Goal: Task Accomplishment & Management: Manage account settings

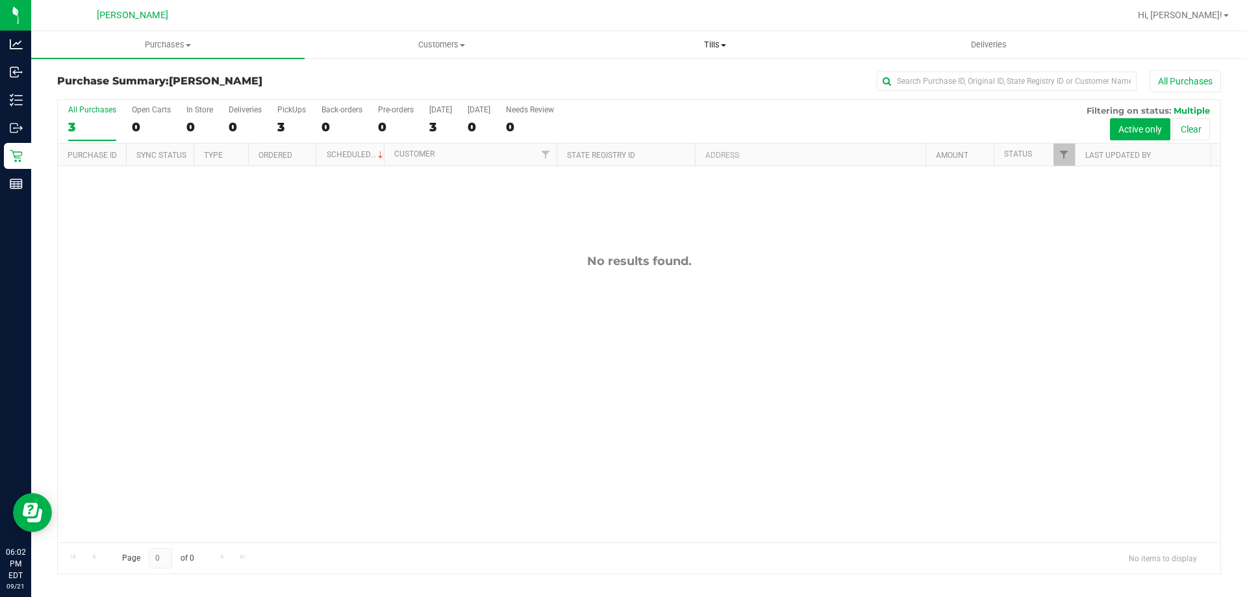
click at [707, 42] on span "Tills" at bounding box center [715, 45] width 272 height 12
click at [648, 77] on span "Manage tills" at bounding box center [622, 78] width 88 height 11
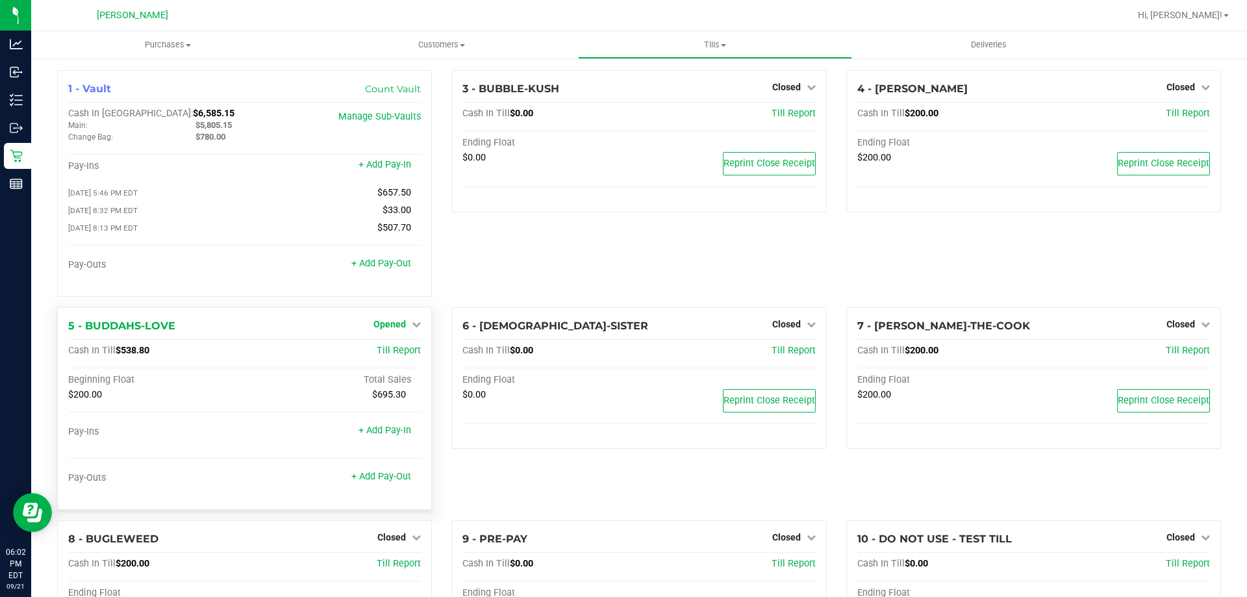
click at [394, 323] on span "Opened" at bounding box center [389, 324] width 32 height 10
click at [397, 353] on link "Close Till" at bounding box center [391, 350] width 35 height 10
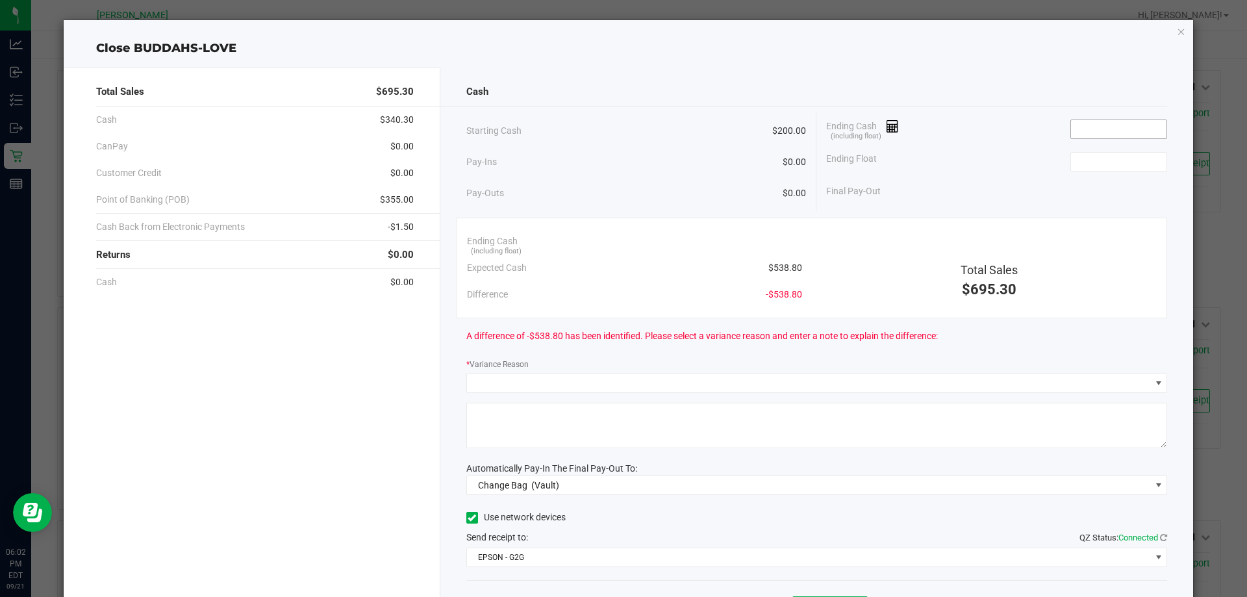
click at [1114, 134] on input at bounding box center [1118, 129] width 95 height 18
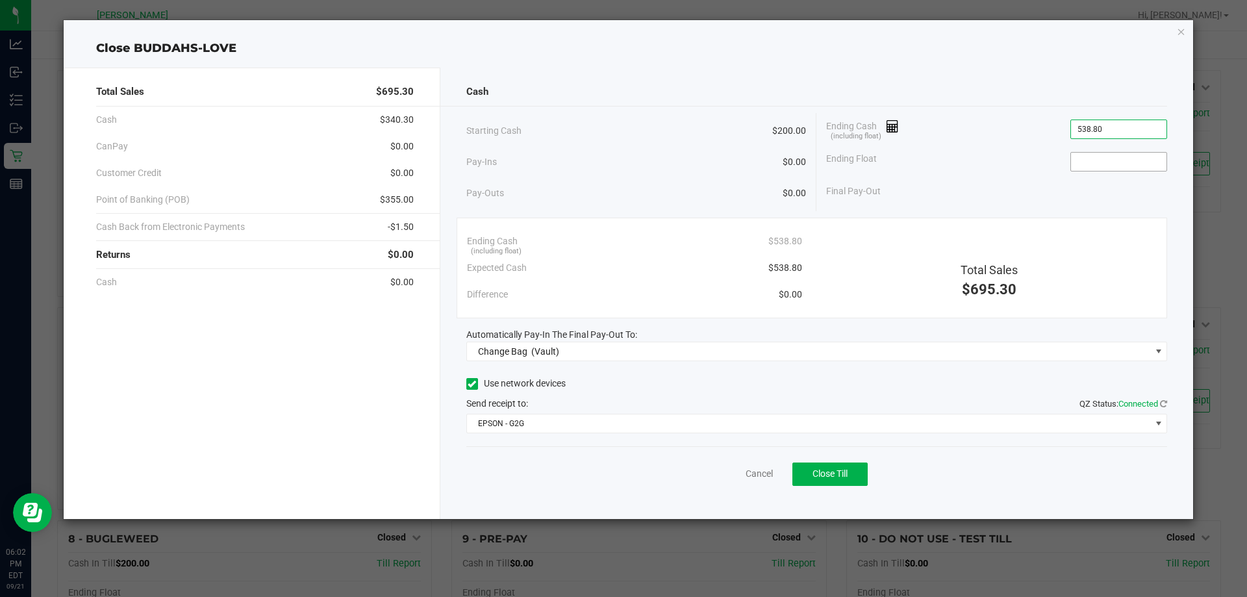
type input "$538.80"
click at [1123, 161] on input at bounding box center [1118, 162] width 95 height 18
type input "$200.00"
click at [1001, 179] on div "Final Pay-Out $338.80" at bounding box center [996, 191] width 341 height 27
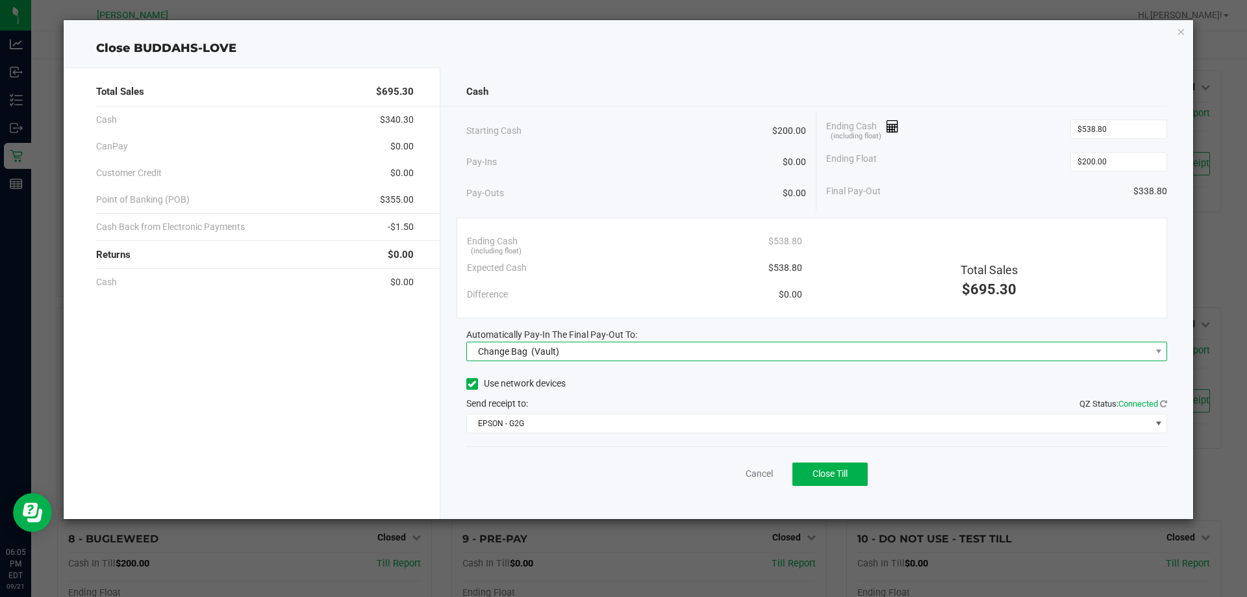
click at [545, 357] on div "Change Bag (Vault)" at bounding box center [516, 351] width 88 height 23
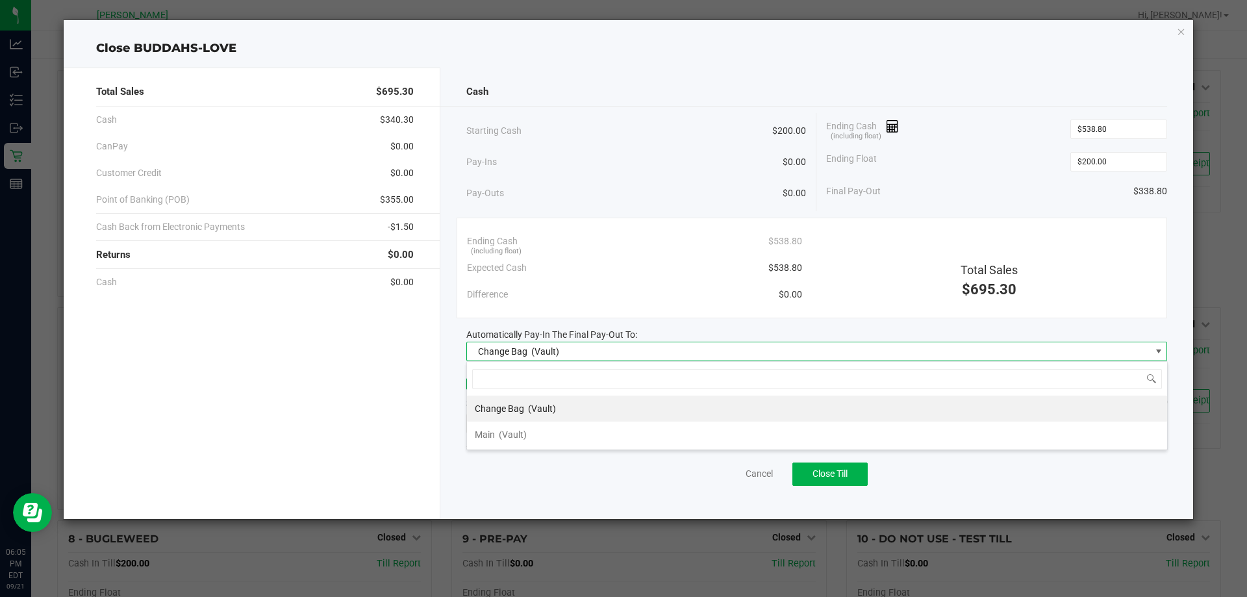
scroll to position [19, 701]
click at [513, 431] on span "(Vault)" at bounding box center [513, 434] width 28 height 10
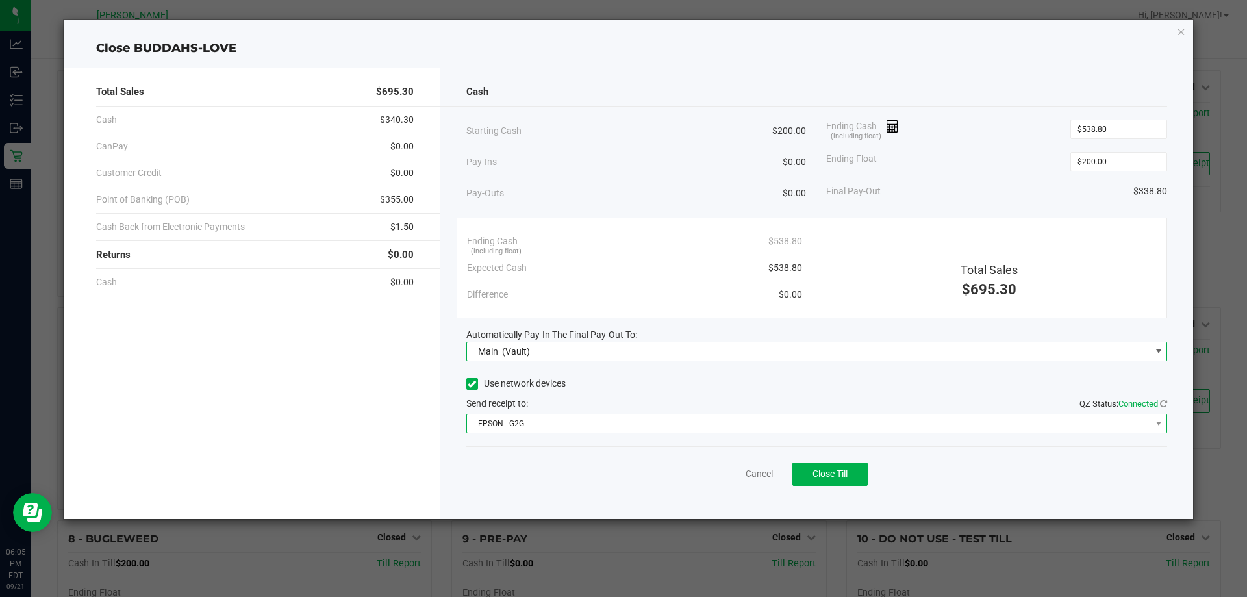
click at [544, 421] on span "EPSON - G2G" at bounding box center [809, 423] width 684 height 18
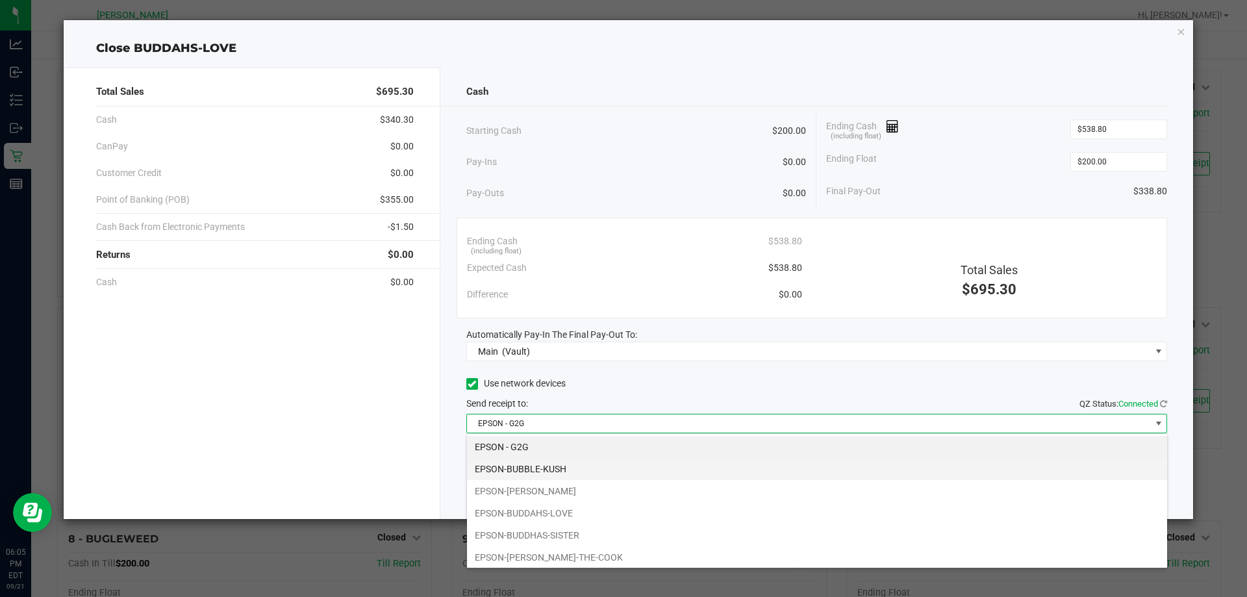
click at [575, 475] on li "EPSON-BUBBLE-KUSH" at bounding box center [817, 469] width 700 height 22
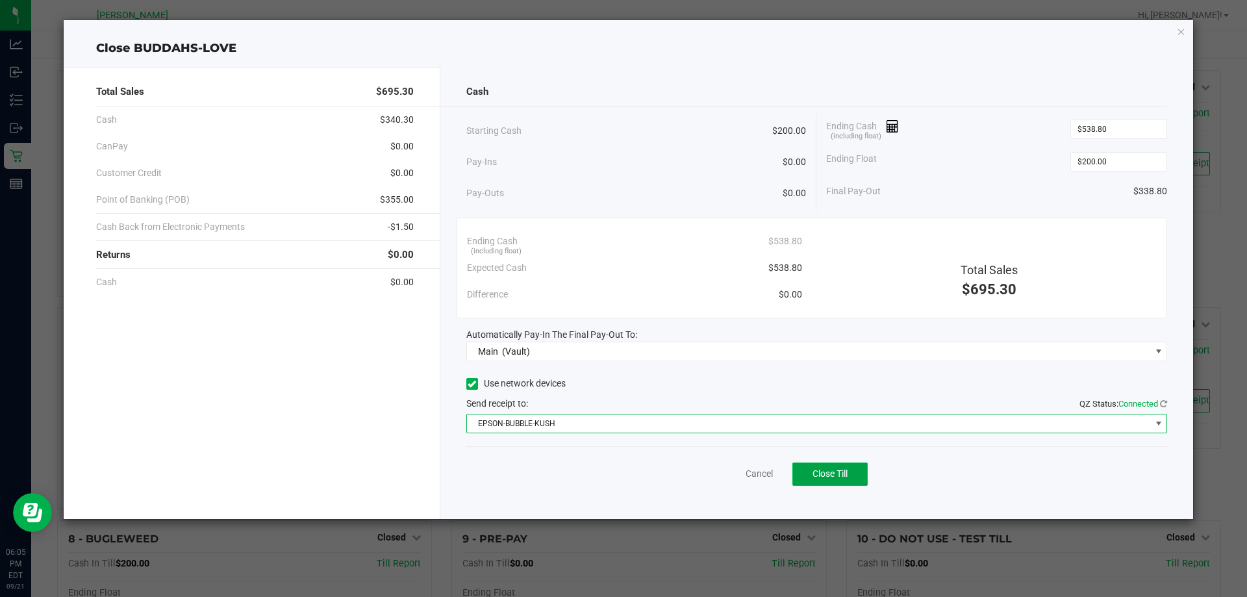
click at [851, 470] on button "Close Till" at bounding box center [829, 473] width 75 height 23
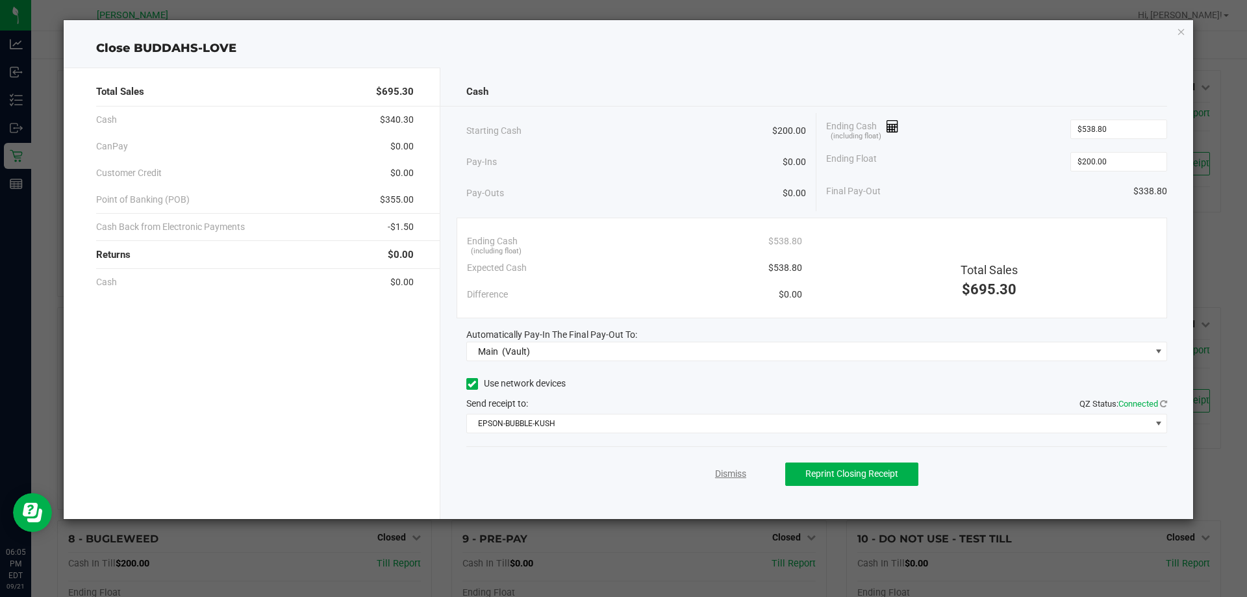
click at [731, 477] on link "Dismiss" at bounding box center [730, 474] width 31 height 14
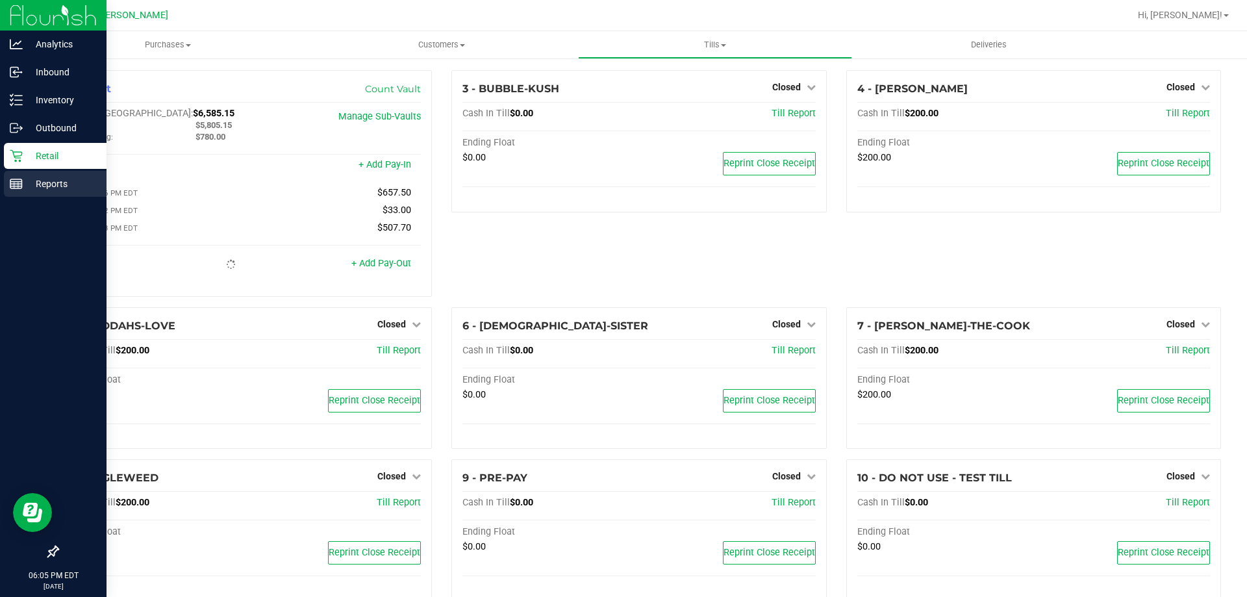
click at [26, 189] on p "Reports" at bounding box center [62, 184] width 78 height 16
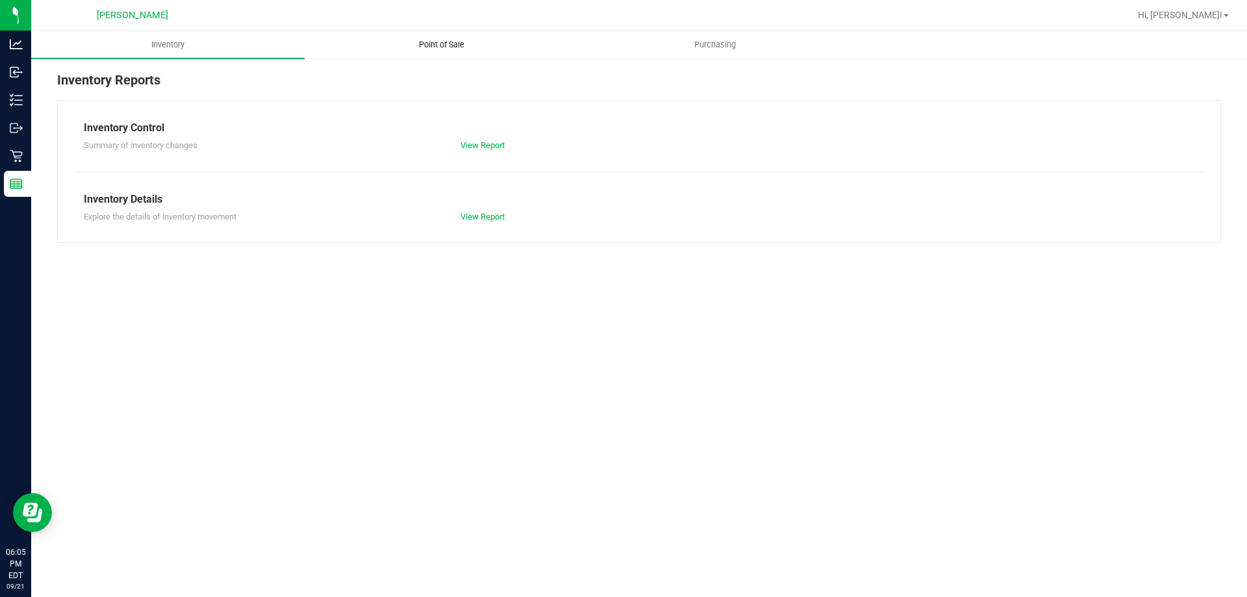
click at [464, 51] on uib-tab-heading "Point of Sale" at bounding box center [441, 45] width 272 height 26
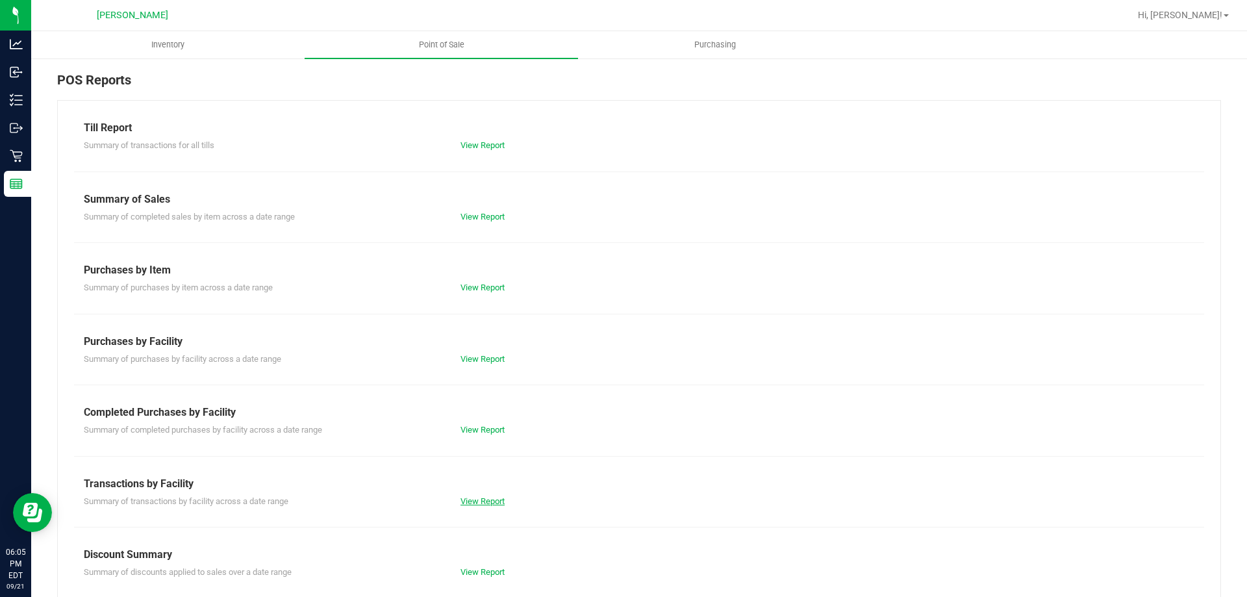
click at [477, 502] on link "View Report" at bounding box center [482, 501] width 44 height 10
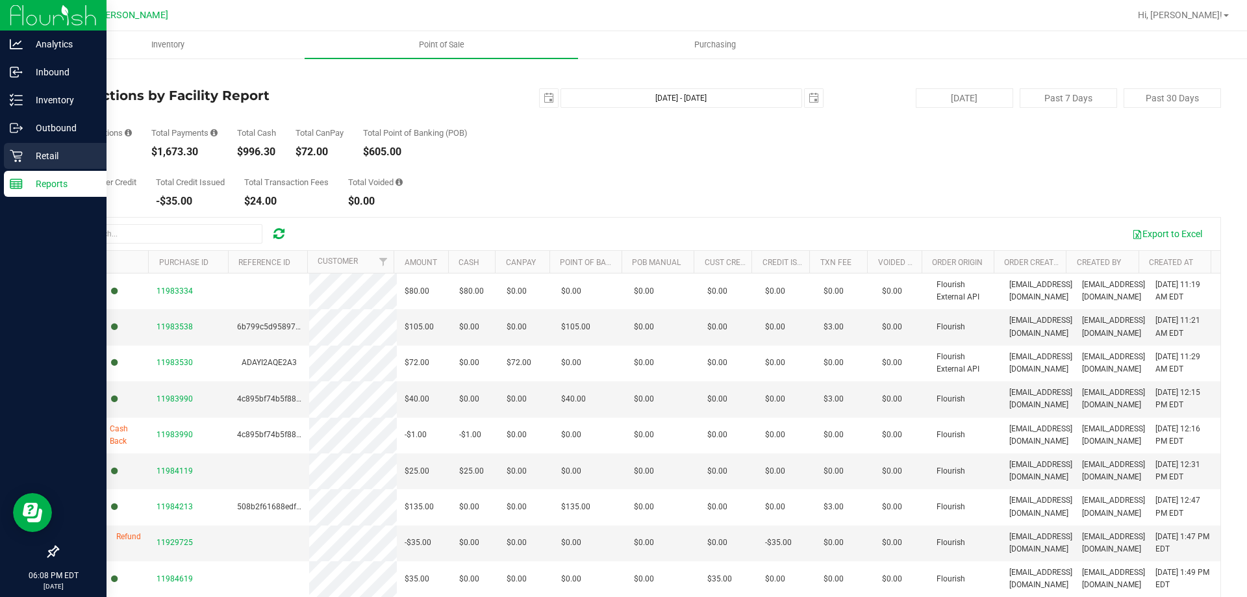
click at [19, 153] on icon at bounding box center [16, 155] width 13 height 13
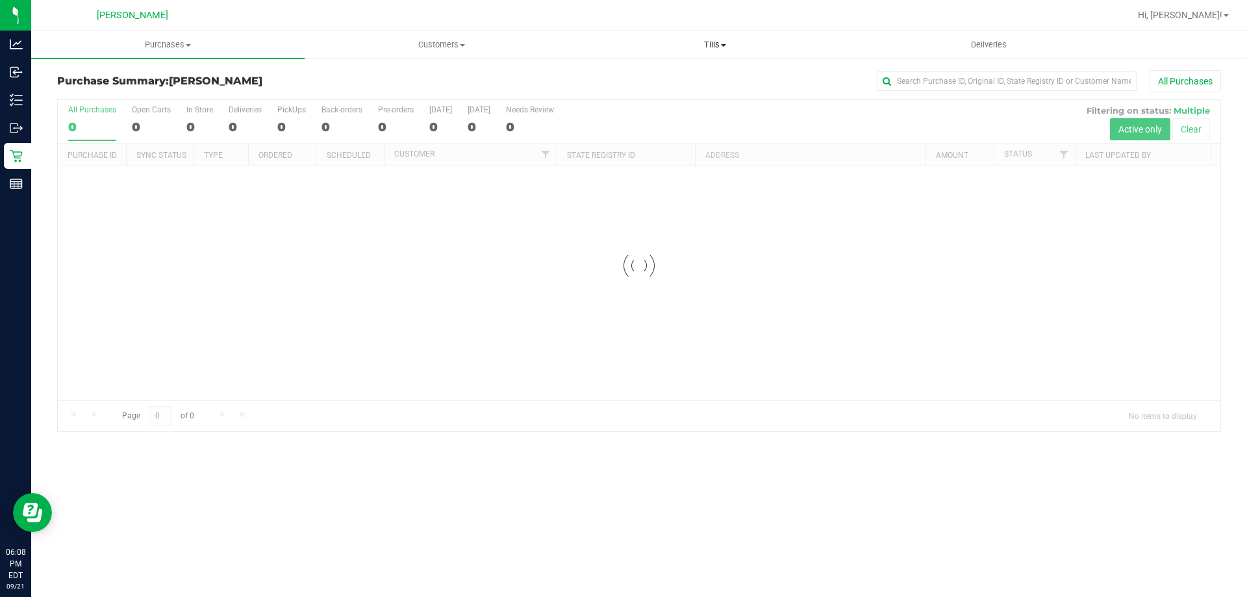
click at [712, 44] on span "Tills" at bounding box center [715, 45] width 272 height 12
click at [690, 74] on li "Manage tills" at bounding box center [714, 79] width 273 height 16
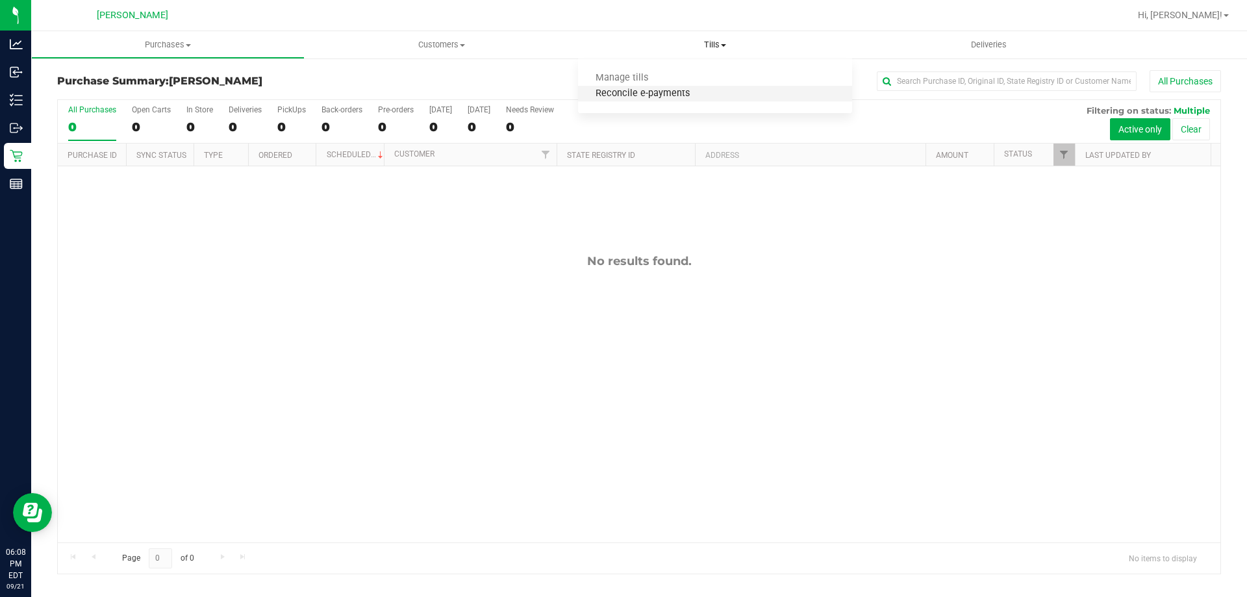
click at [649, 97] on span "Reconcile e-payments" at bounding box center [642, 93] width 129 height 11
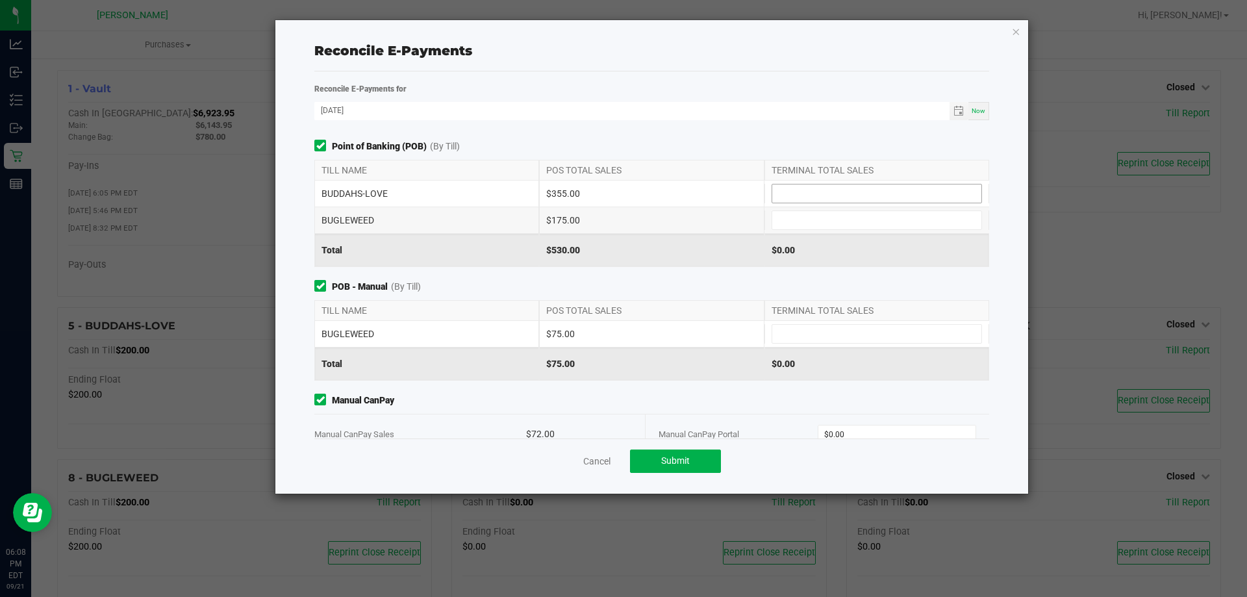
click at [860, 190] on input at bounding box center [876, 193] width 209 height 18
type input "$355.00"
click at [851, 210] on div "BUGLEWEED $175.00" at bounding box center [651, 220] width 675 height 26
click at [850, 221] on input at bounding box center [876, 220] width 209 height 18
type input "$175.00"
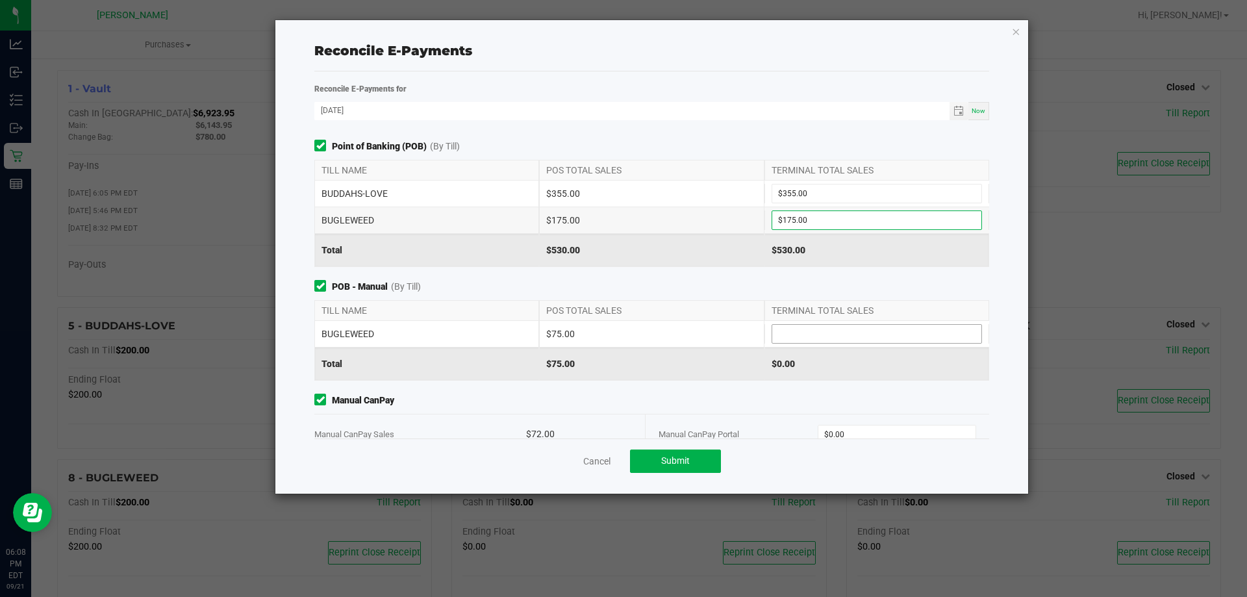
click at [829, 334] on input at bounding box center [876, 334] width 209 height 18
type input "$75.00"
click at [827, 386] on div "Point of Banking (POB) (By Till) TILL NAME POS TOTAL SALES TERMINAL TOTAL SALES…" at bounding box center [652, 289] width 694 height 299
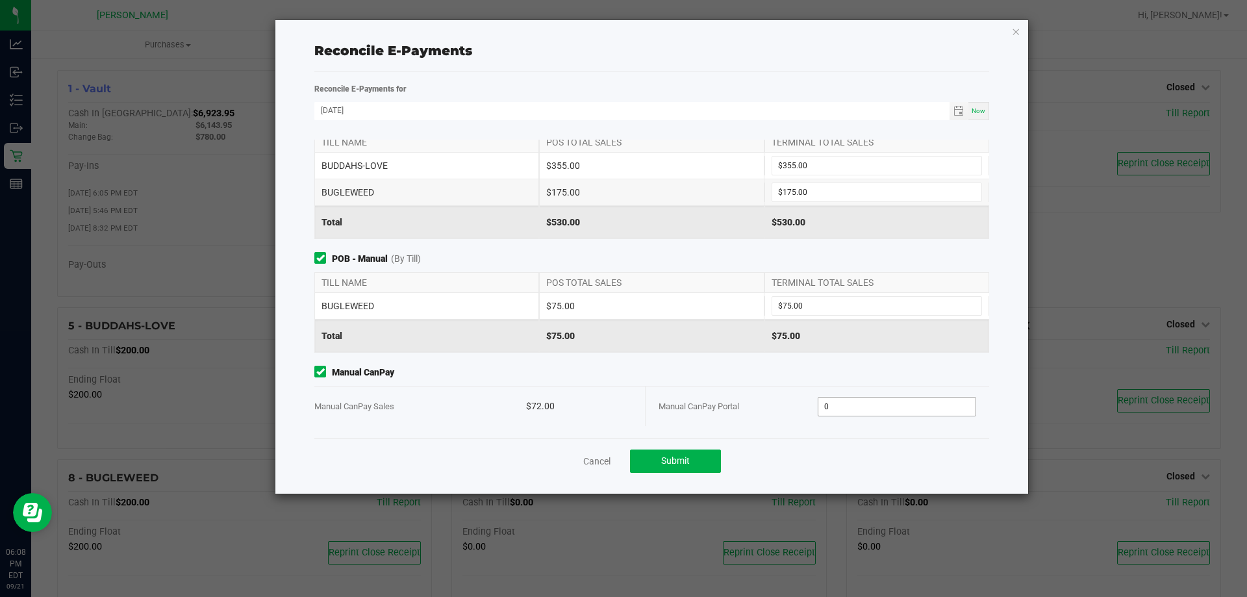
click at [844, 411] on input "0" at bounding box center [897, 406] width 158 height 18
type input "$72.00"
click at [668, 451] on button "Submit" at bounding box center [675, 460] width 91 height 23
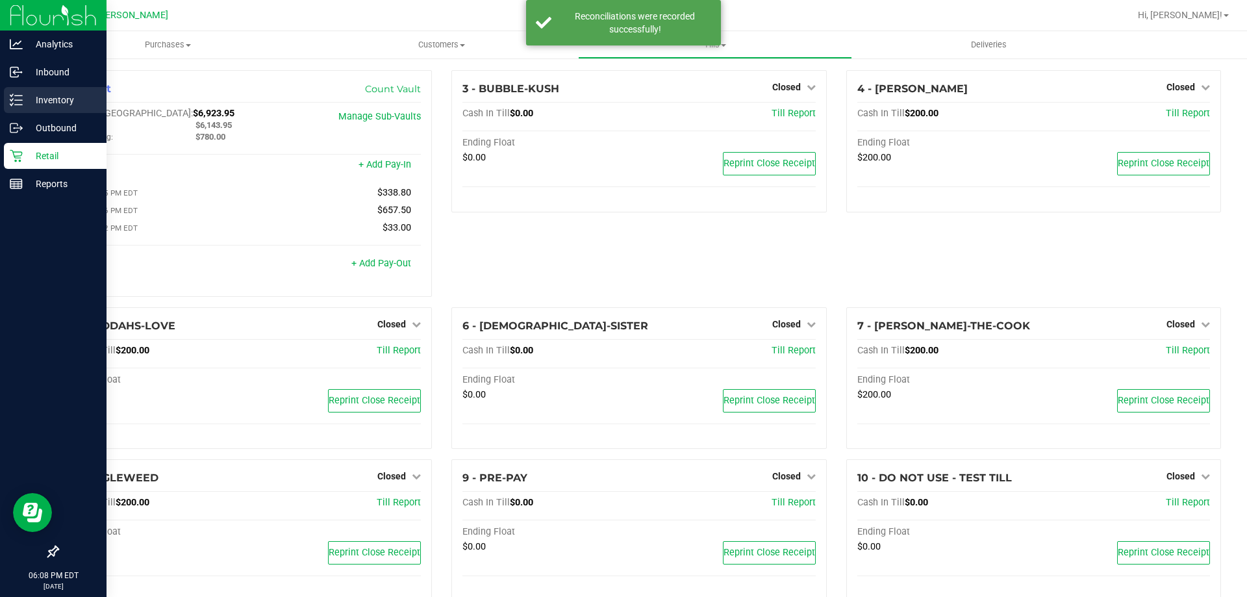
click at [47, 99] on p "Inventory" at bounding box center [62, 100] width 78 height 16
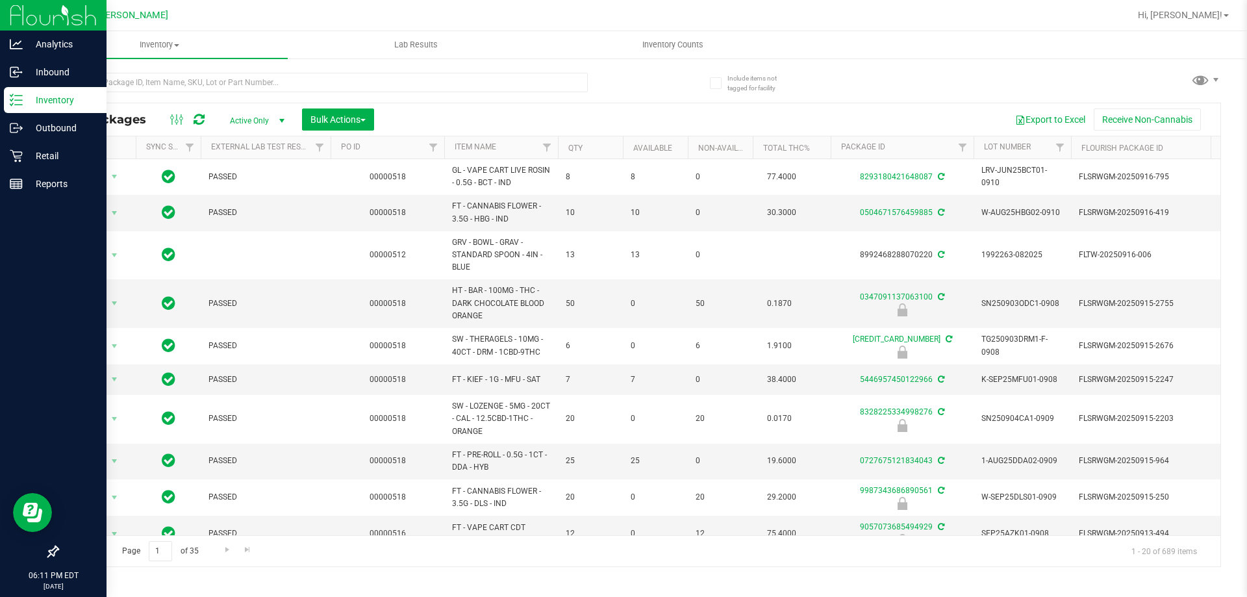
click at [40, 99] on p "Inventory" at bounding box center [62, 100] width 78 height 16
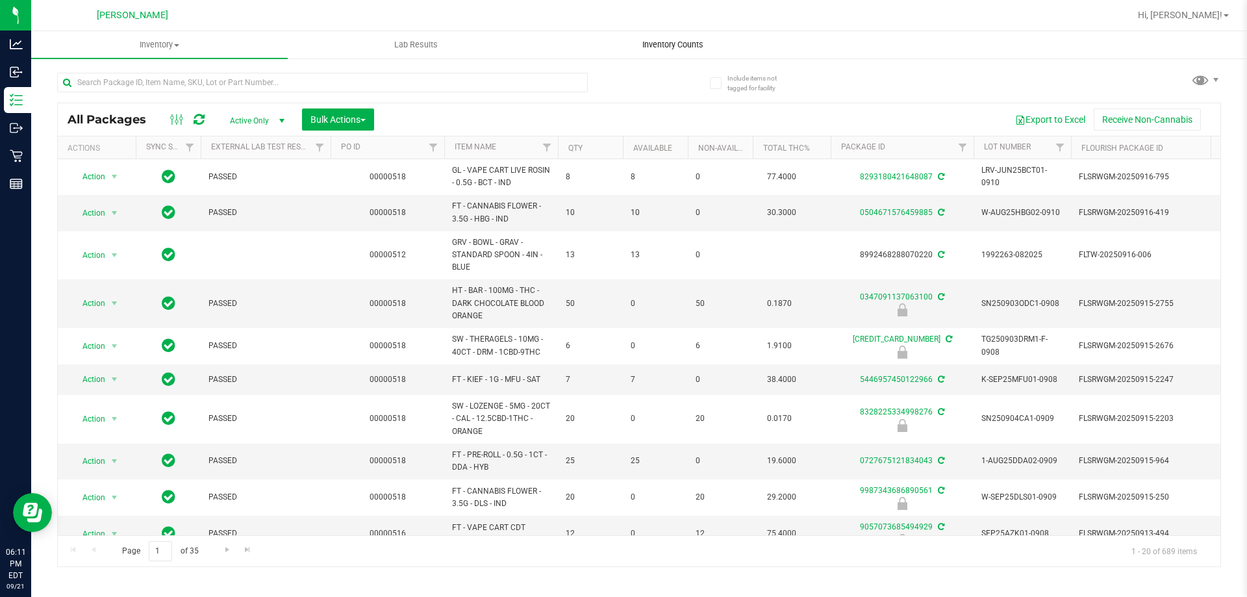
click at [660, 38] on uib-tab-heading "Inventory Counts" at bounding box center [672, 45] width 255 height 26
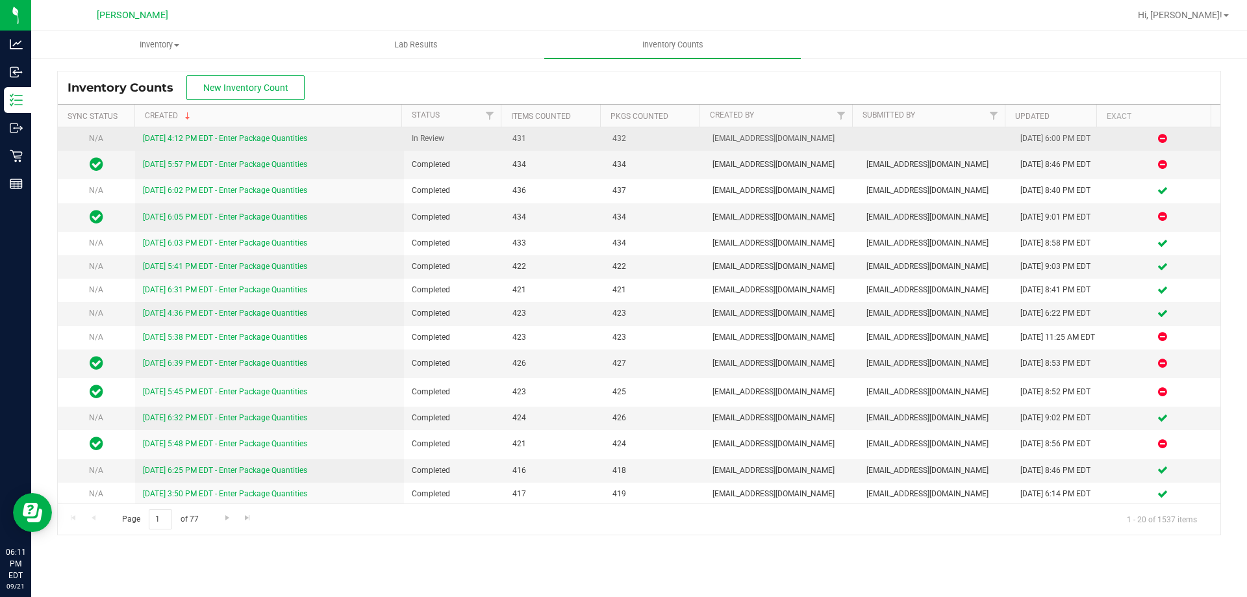
click at [211, 136] on link "[DATE] 4:12 PM EDT - Enter Package Quantities" at bounding box center [225, 138] width 164 height 9
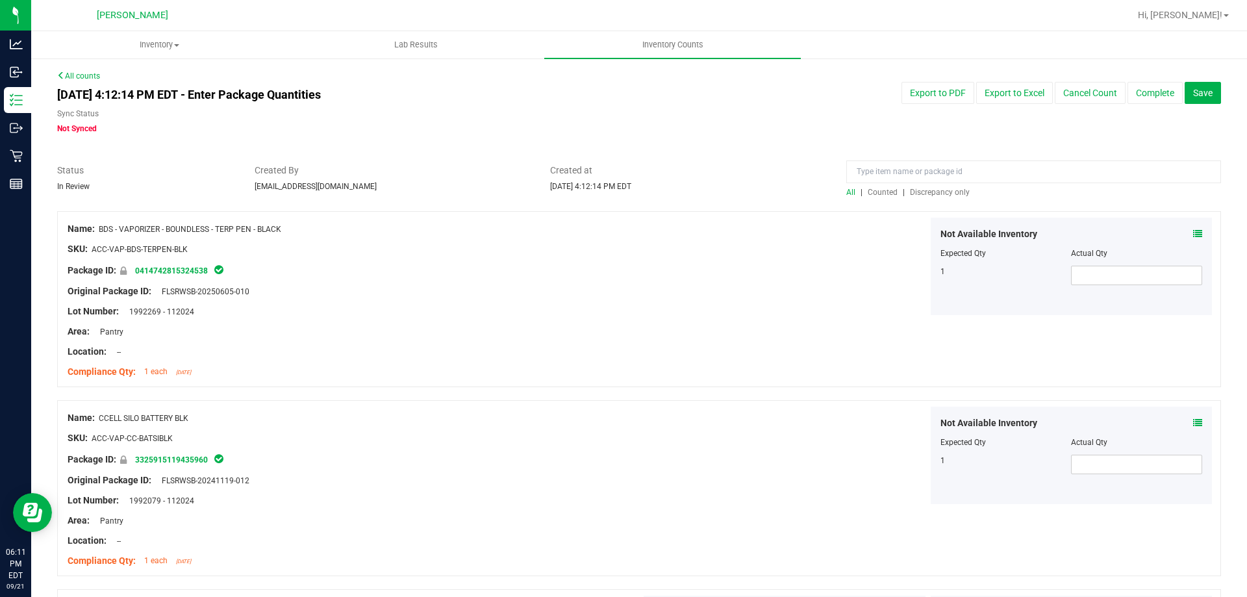
click at [920, 195] on span "Discrepancy only" at bounding box center [940, 192] width 60 height 9
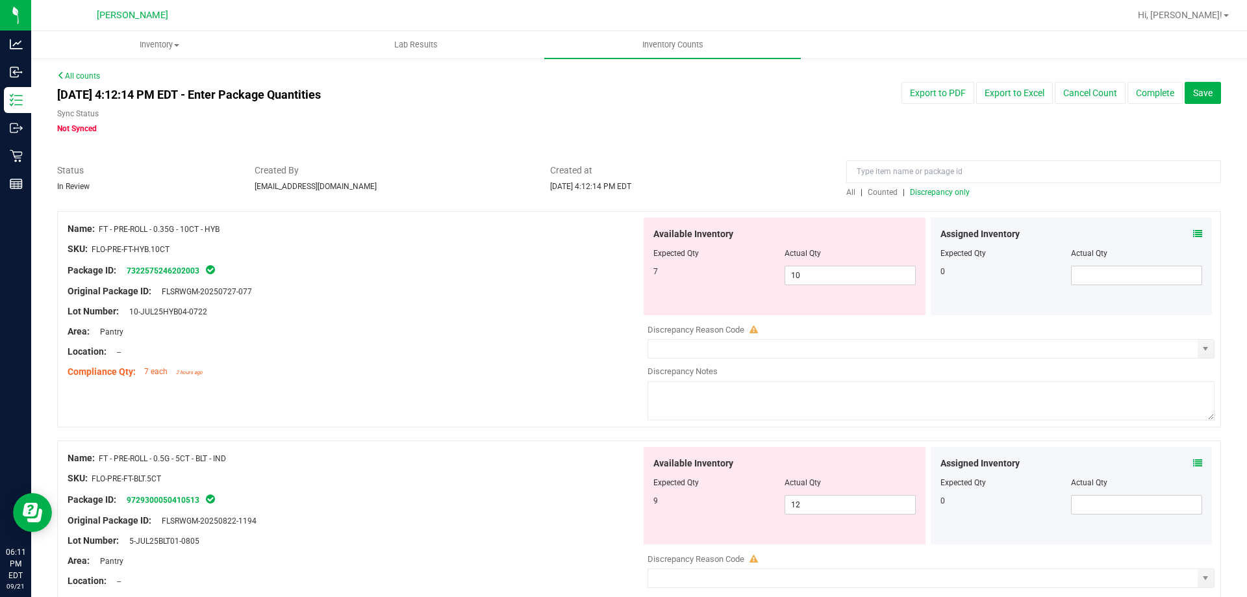
click at [1193, 232] on icon at bounding box center [1197, 233] width 9 height 9
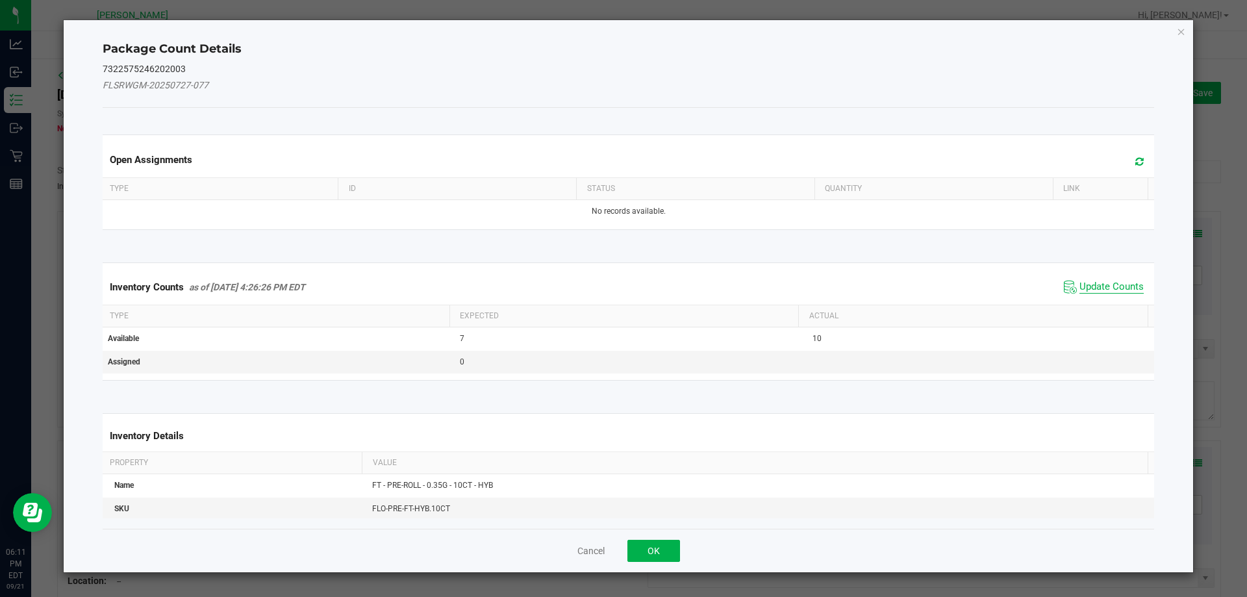
click at [1081, 285] on span "Update Counts" at bounding box center [1111, 287] width 64 height 13
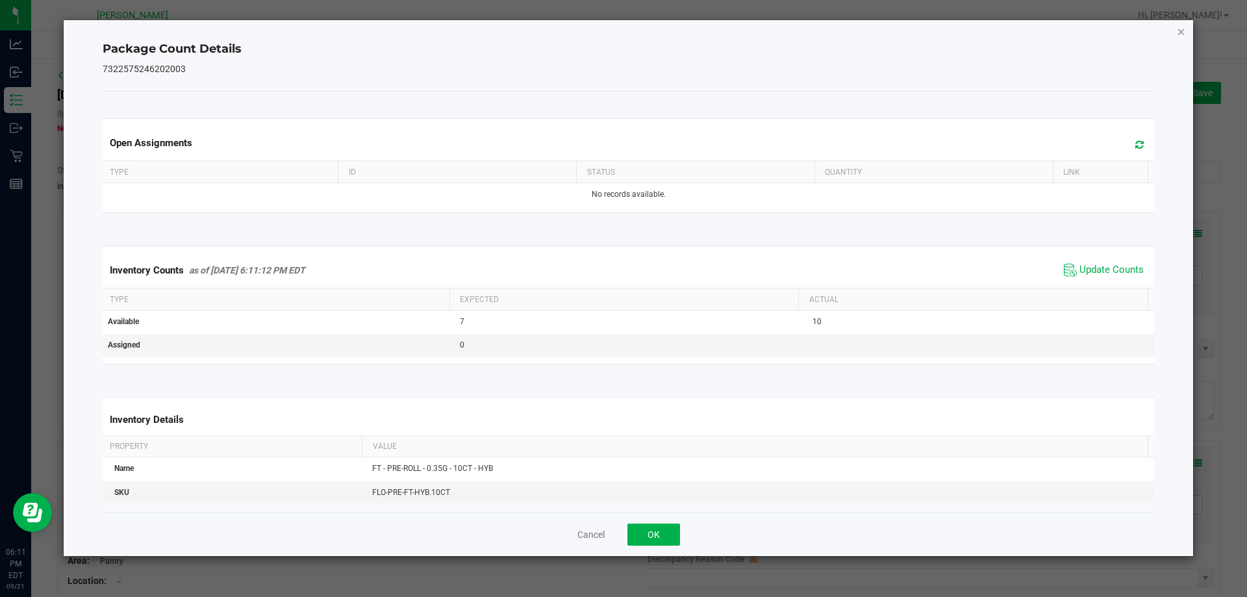
click at [1179, 31] on icon "Close" at bounding box center [1181, 31] width 9 height 16
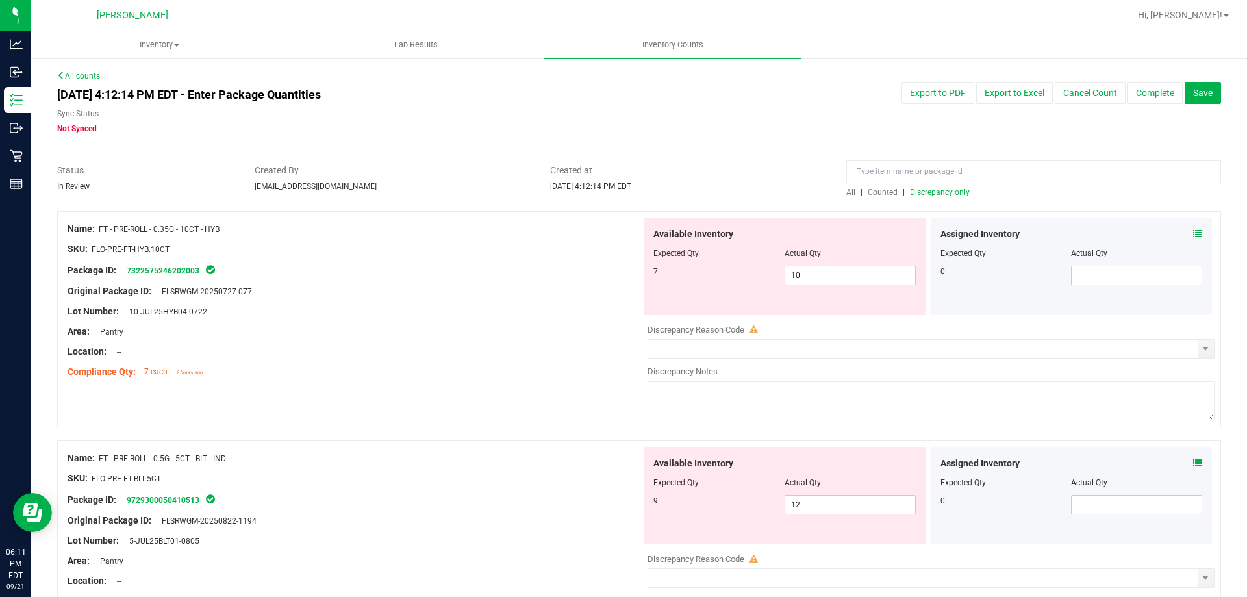
click at [1193, 465] on icon at bounding box center [1197, 462] width 9 height 9
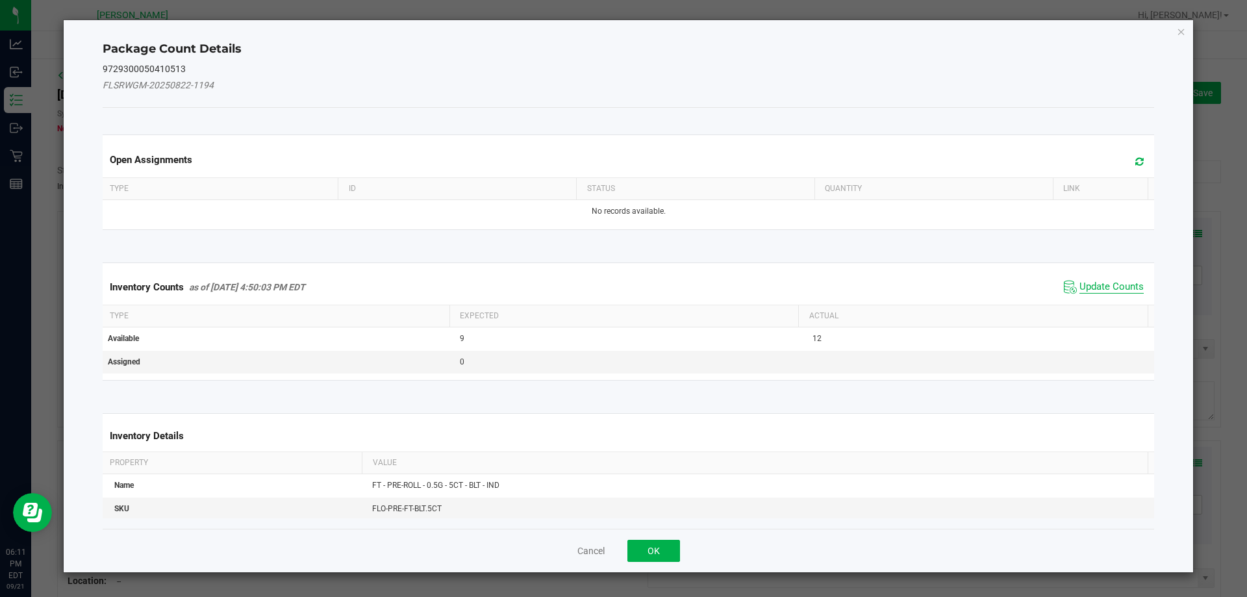
click at [1082, 284] on span "Update Counts" at bounding box center [1111, 287] width 64 height 13
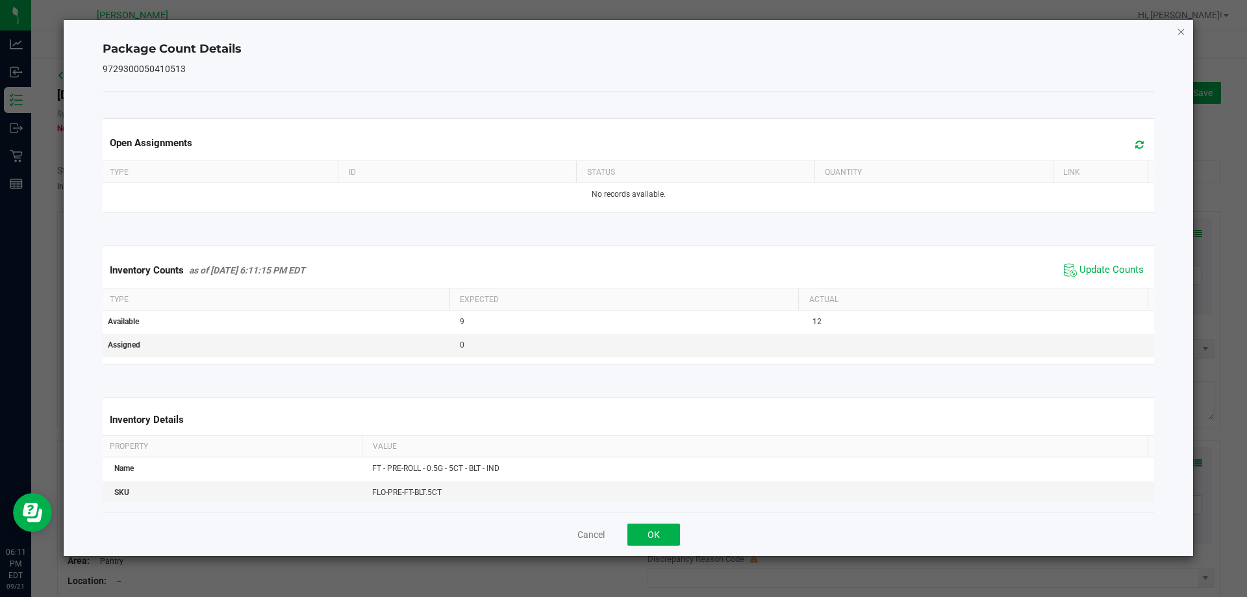
click at [1179, 33] on icon "Close" at bounding box center [1181, 31] width 9 height 16
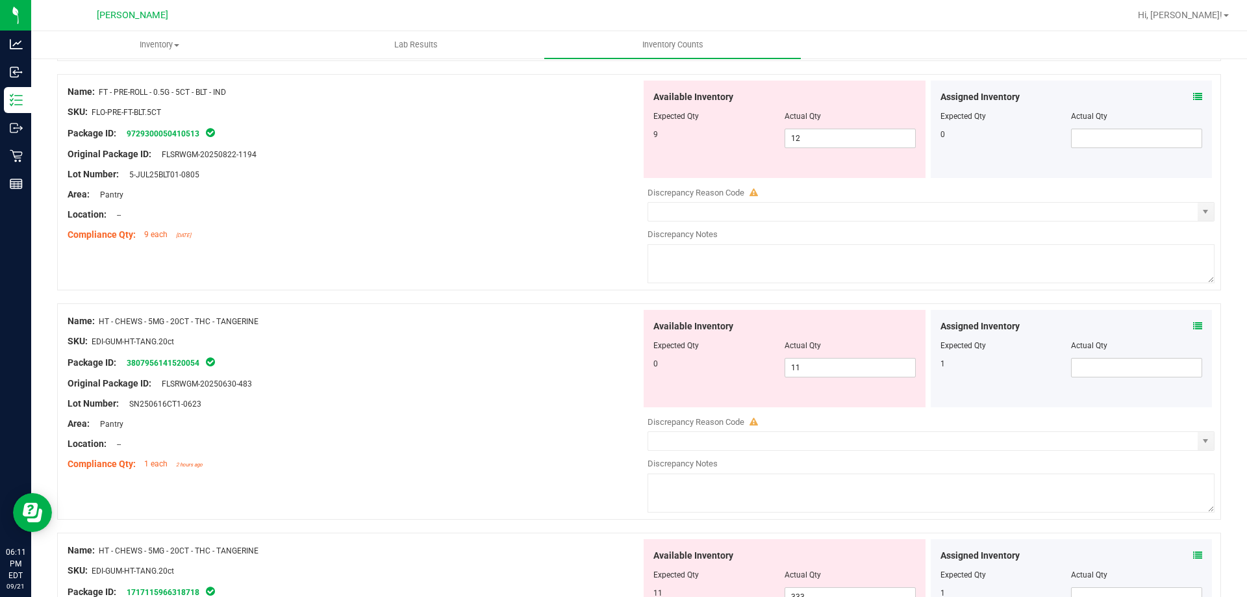
scroll to position [390, 0]
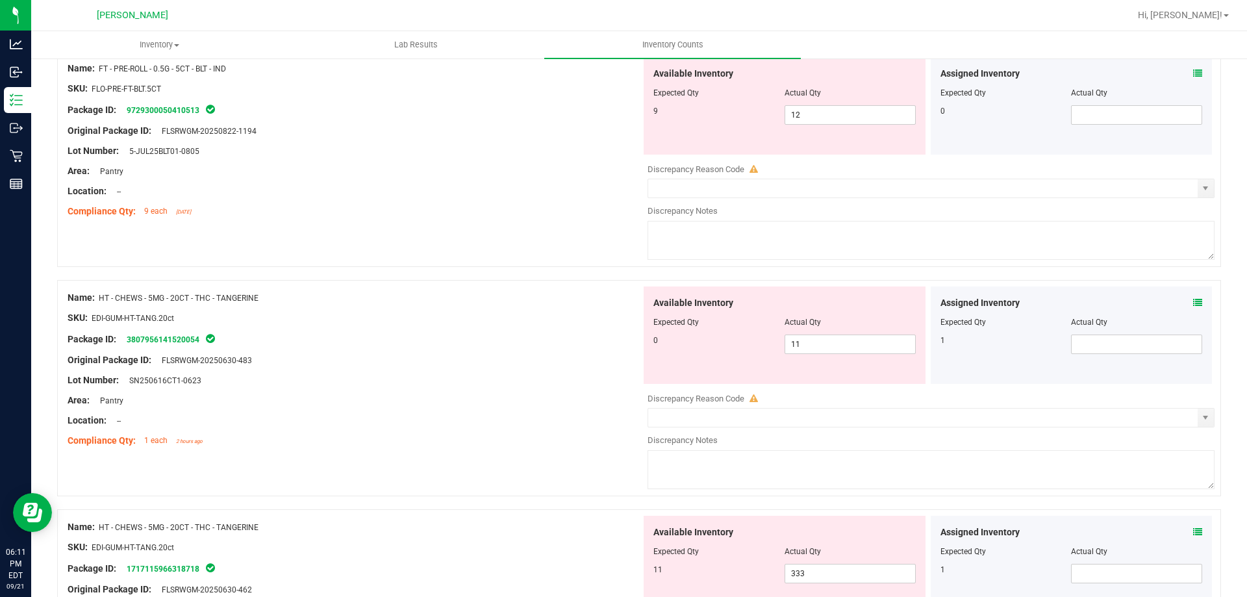
click at [1193, 298] on icon at bounding box center [1197, 302] width 9 height 9
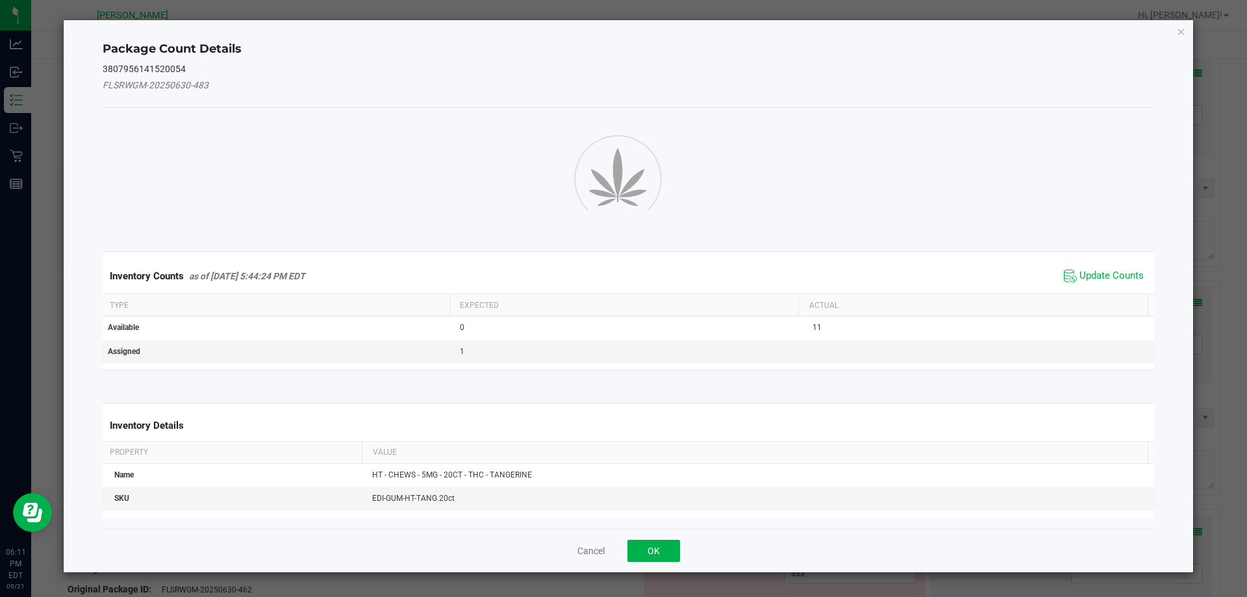
click at [1186, 300] on div "Package Count Details 3807956141520054 FLSRWGM-20250630-483 Inventory Counts as…" at bounding box center [629, 296] width 1130 height 552
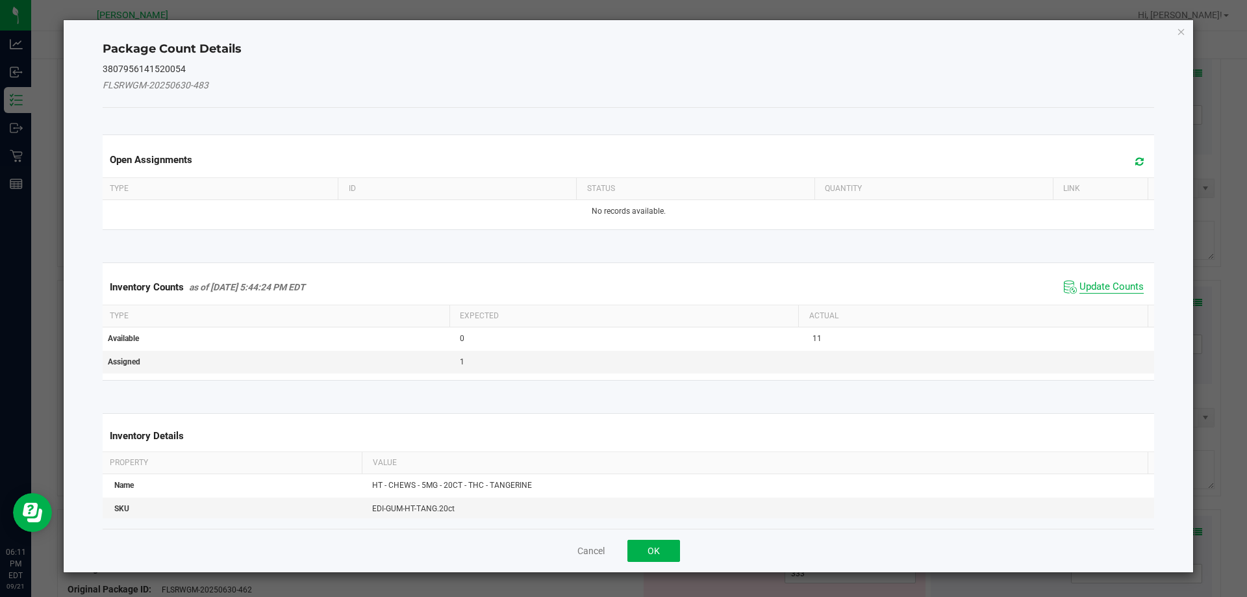
click at [1132, 288] on span "Update Counts" at bounding box center [1111, 287] width 64 height 13
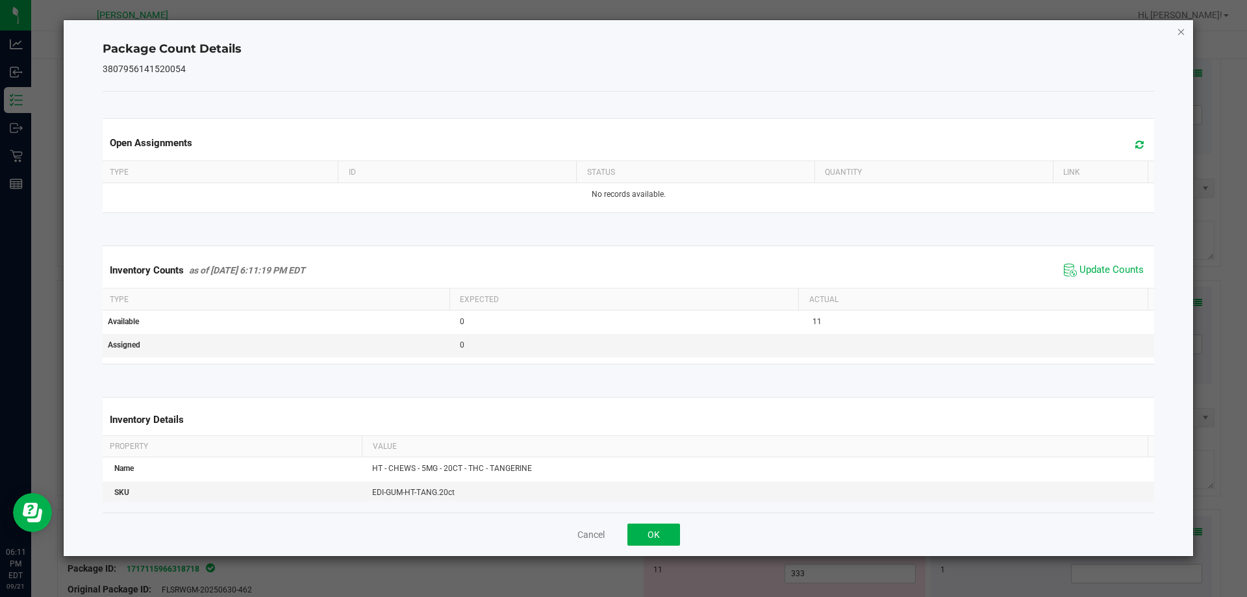
click at [1184, 34] on icon "Close" at bounding box center [1181, 31] width 9 height 16
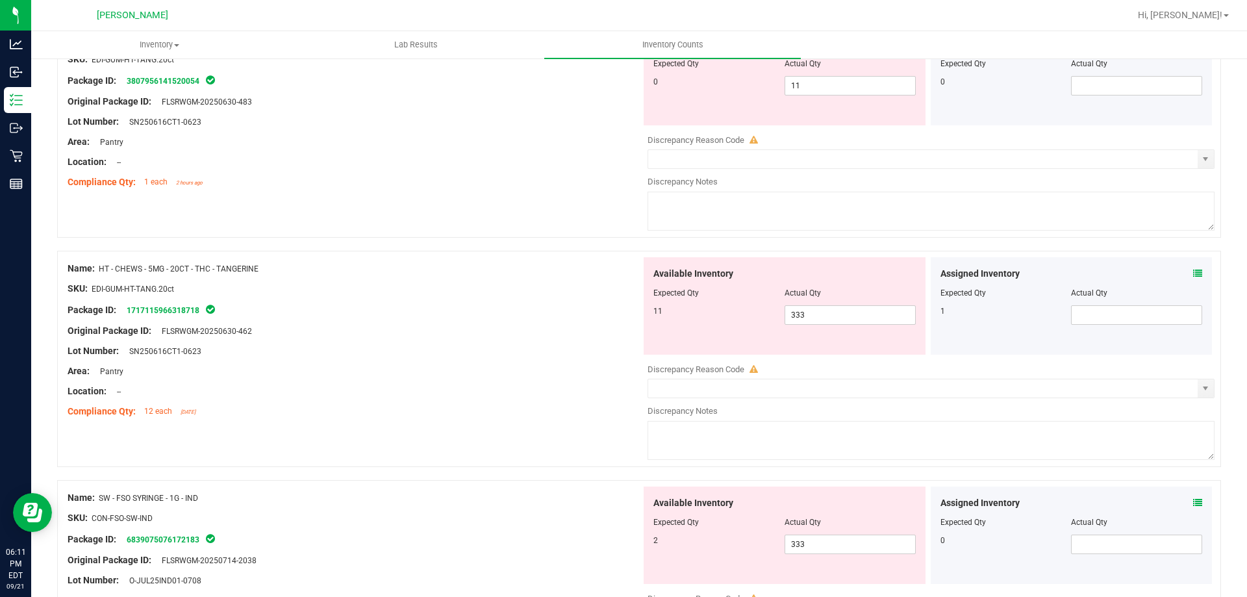
scroll to position [649, 0]
click at [1193, 275] on div "Assigned Inventory Expected Qty Actual Qty 1" at bounding box center [1072, 304] width 282 height 97
click at [1192, 273] on div "Assigned Inventory Expected Qty Actual Qty 1" at bounding box center [1072, 304] width 282 height 97
click at [1193, 272] on icon at bounding box center [1197, 272] width 9 height 9
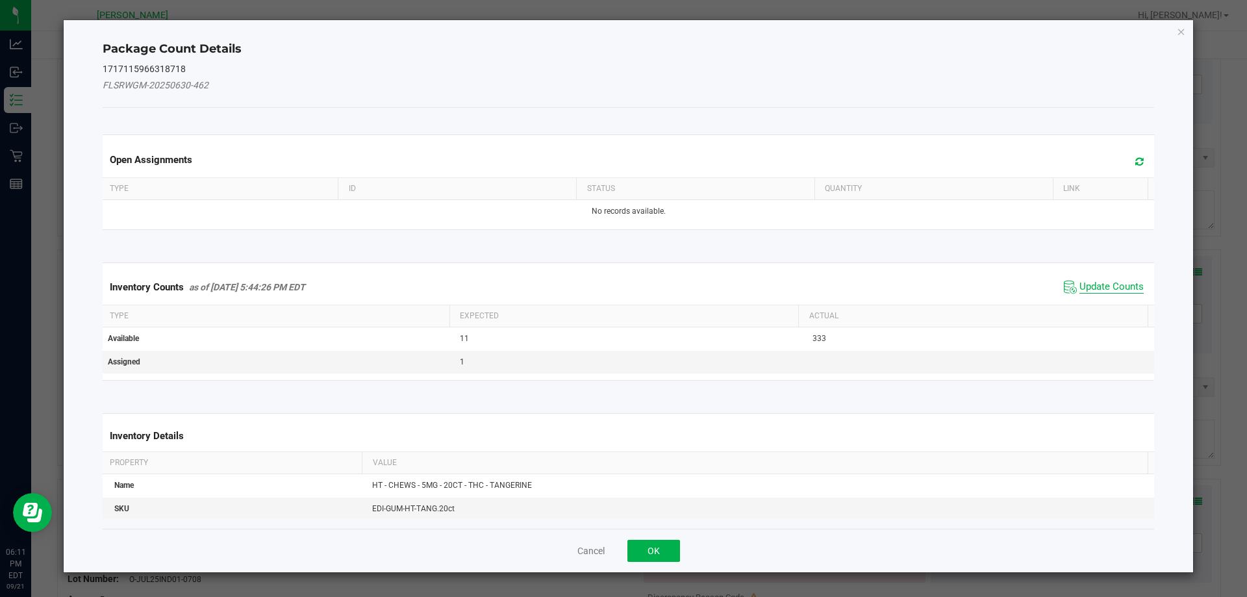
click at [1079, 288] on span "Update Counts" at bounding box center [1111, 287] width 64 height 13
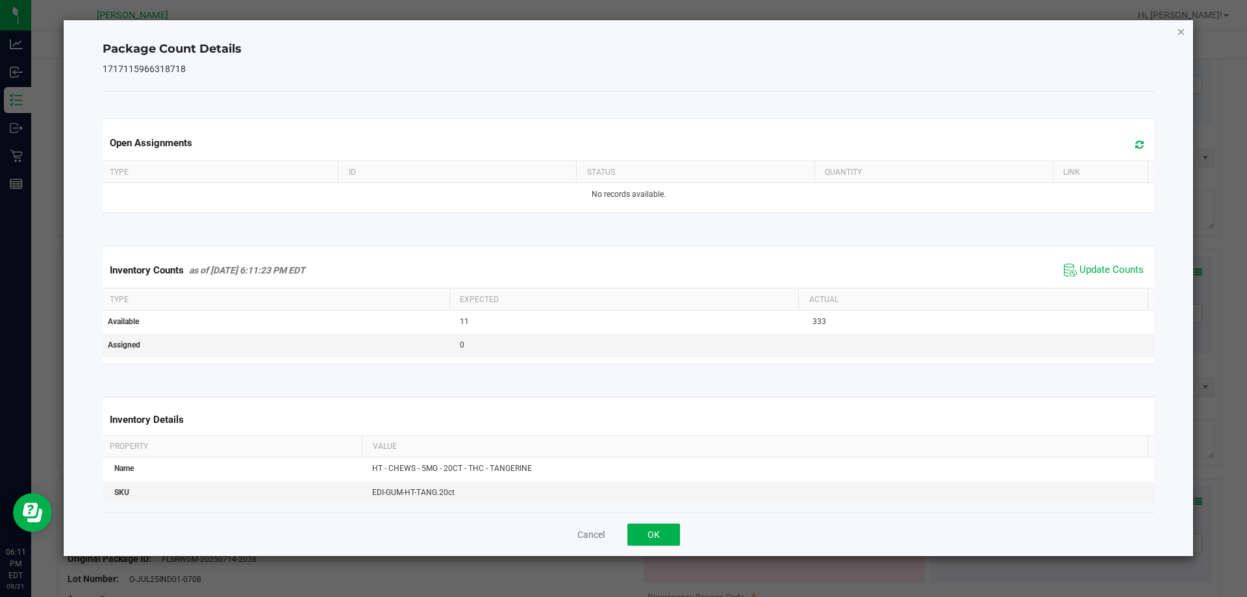
click at [1177, 29] on icon "Close" at bounding box center [1181, 31] width 9 height 16
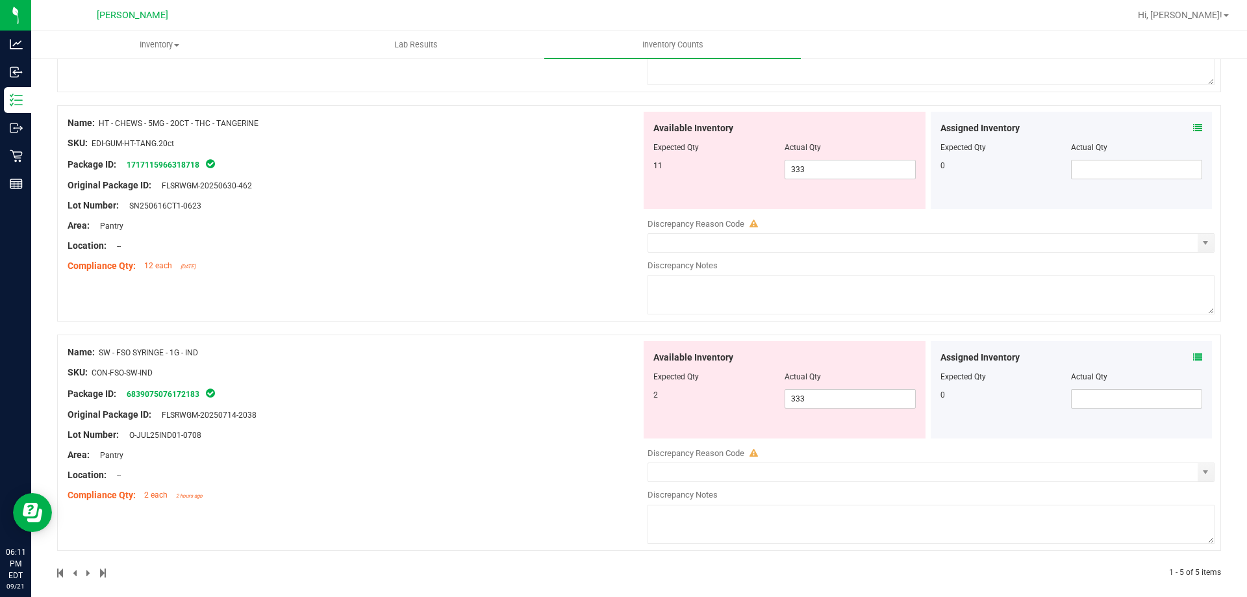
scroll to position [805, 0]
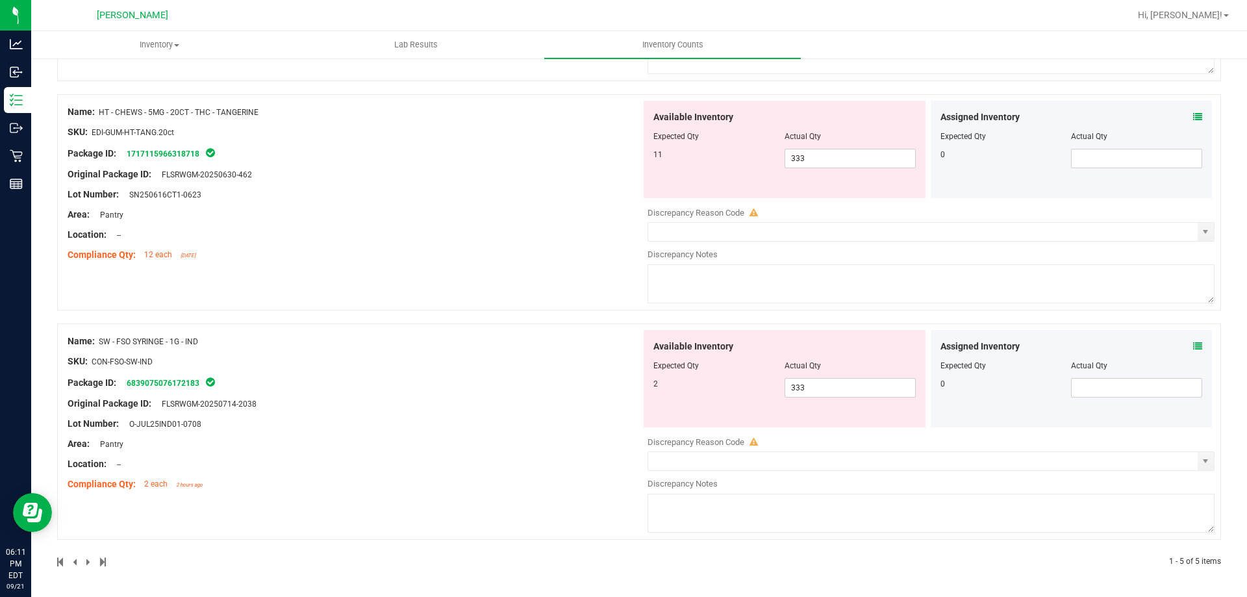
click at [1193, 346] on icon at bounding box center [1197, 346] width 9 height 9
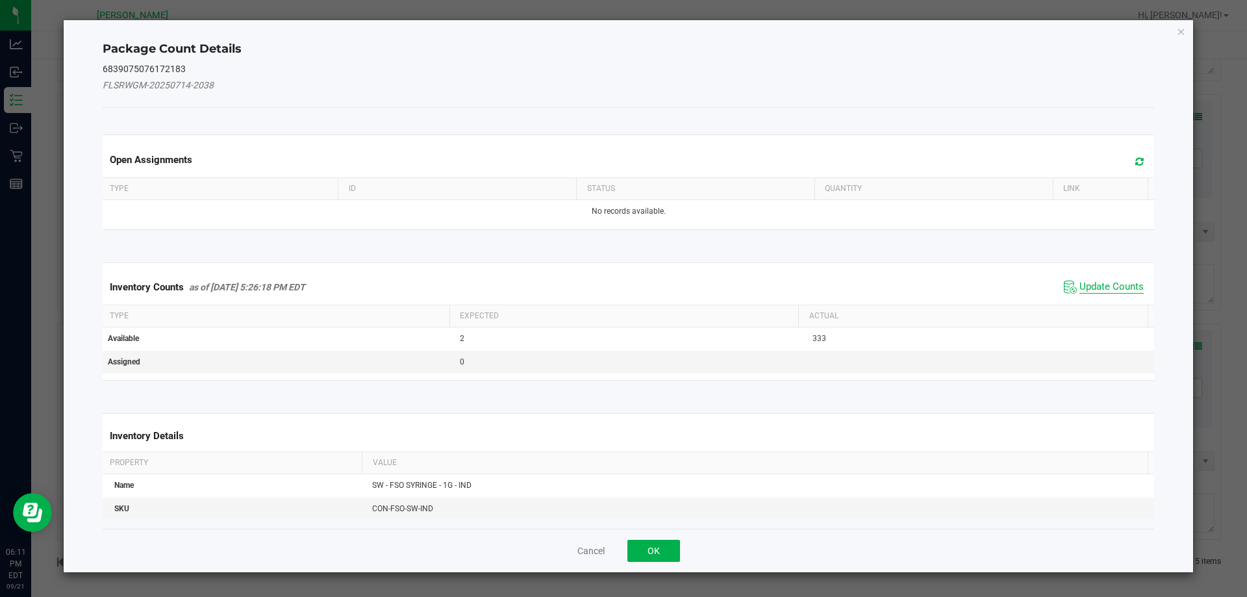
click at [1112, 286] on span "Update Counts" at bounding box center [1111, 287] width 64 height 13
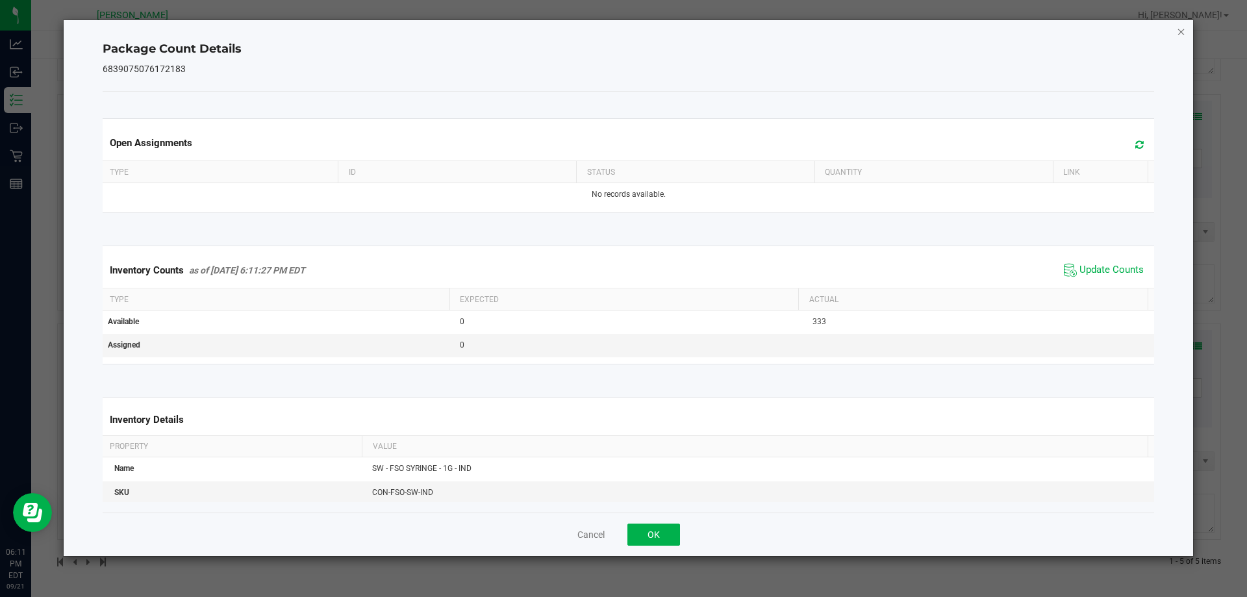
click at [1185, 30] on icon "Close" at bounding box center [1181, 31] width 9 height 16
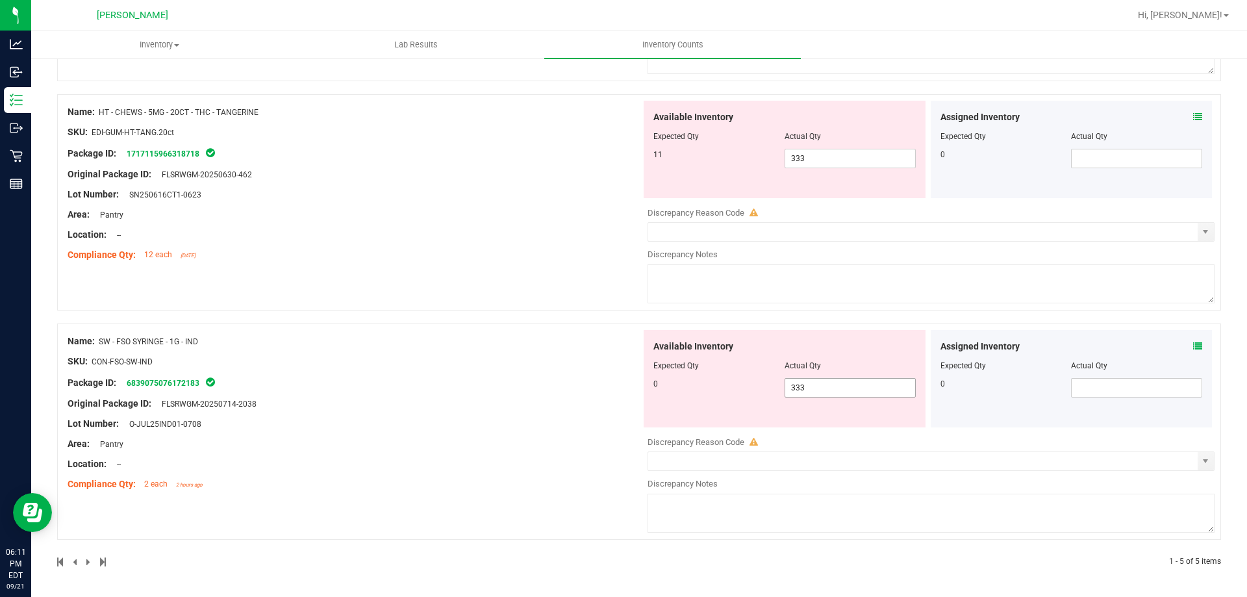
click at [812, 389] on span "333 333" at bounding box center [849, 387] width 131 height 19
type input "3"
type input "0"
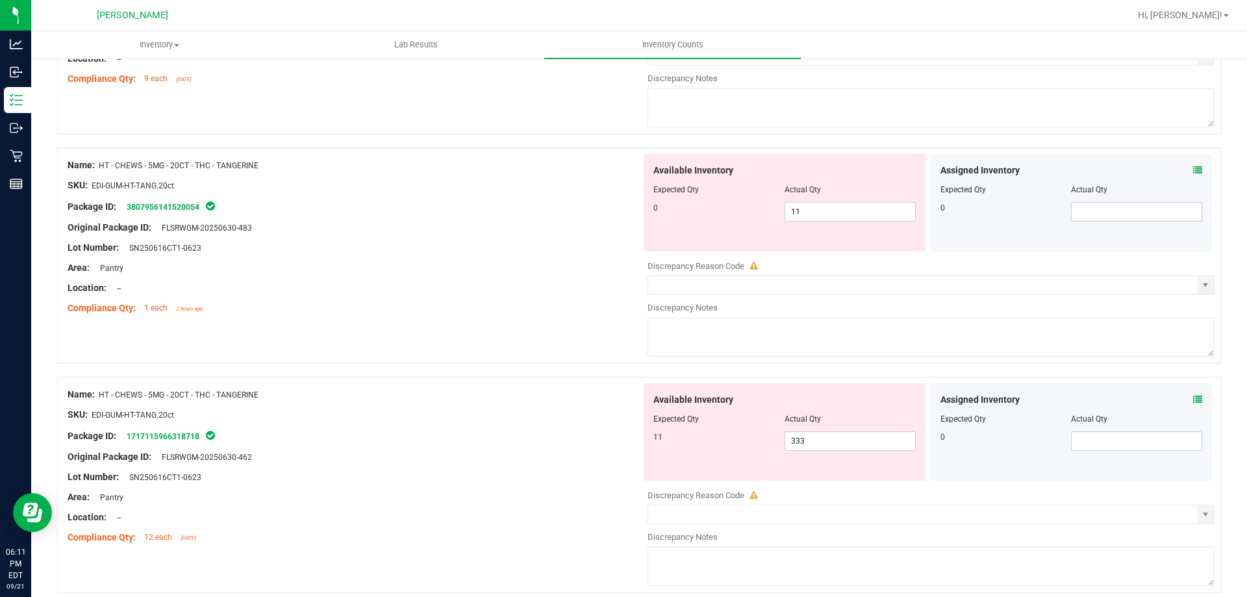
scroll to position [505, 0]
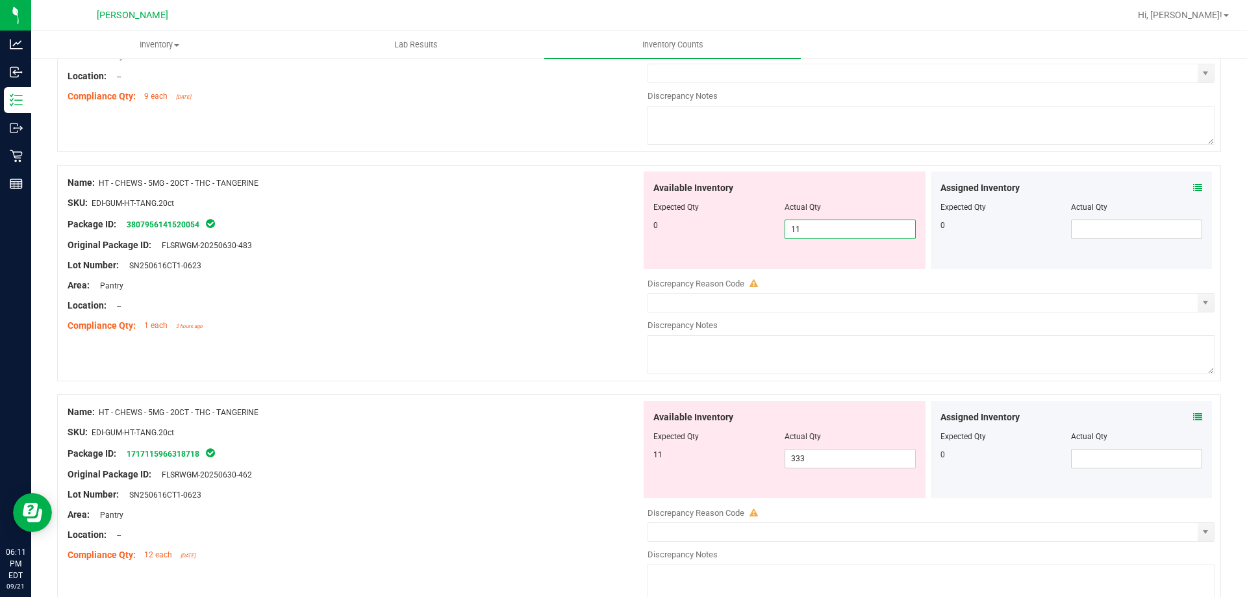
click at [803, 232] on span "11 11" at bounding box center [849, 228] width 131 height 19
type input "1"
type input "0"
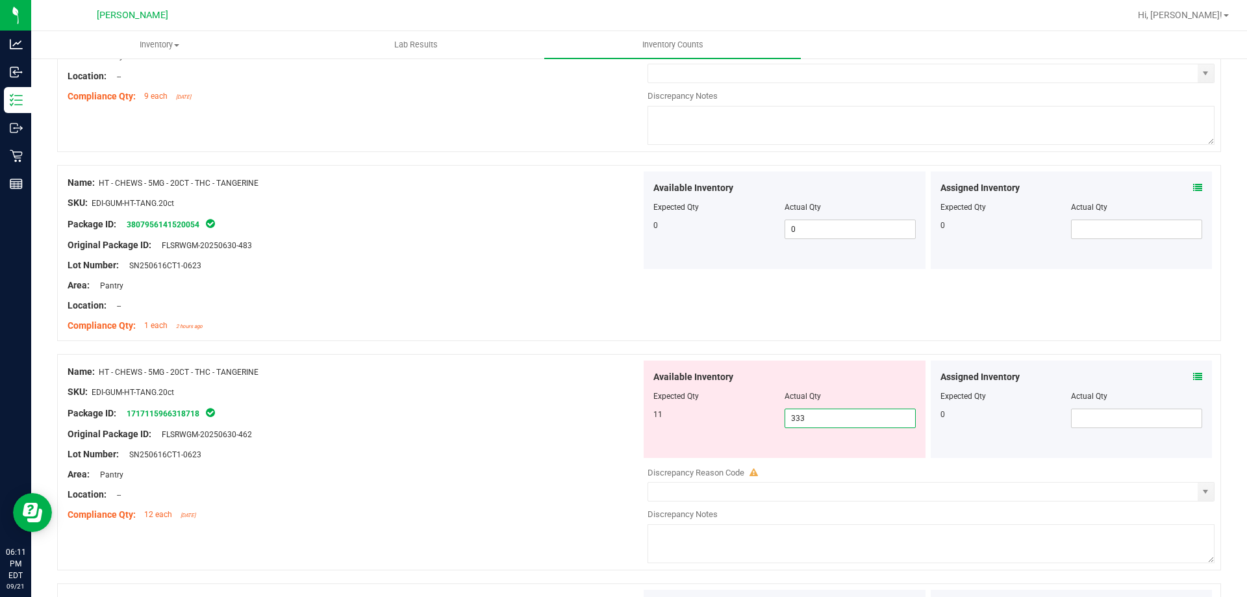
click at [822, 416] on span "333 333" at bounding box center [849, 417] width 131 height 19
click at [821, 416] on input "333" at bounding box center [850, 418] width 130 height 18
type input "11"
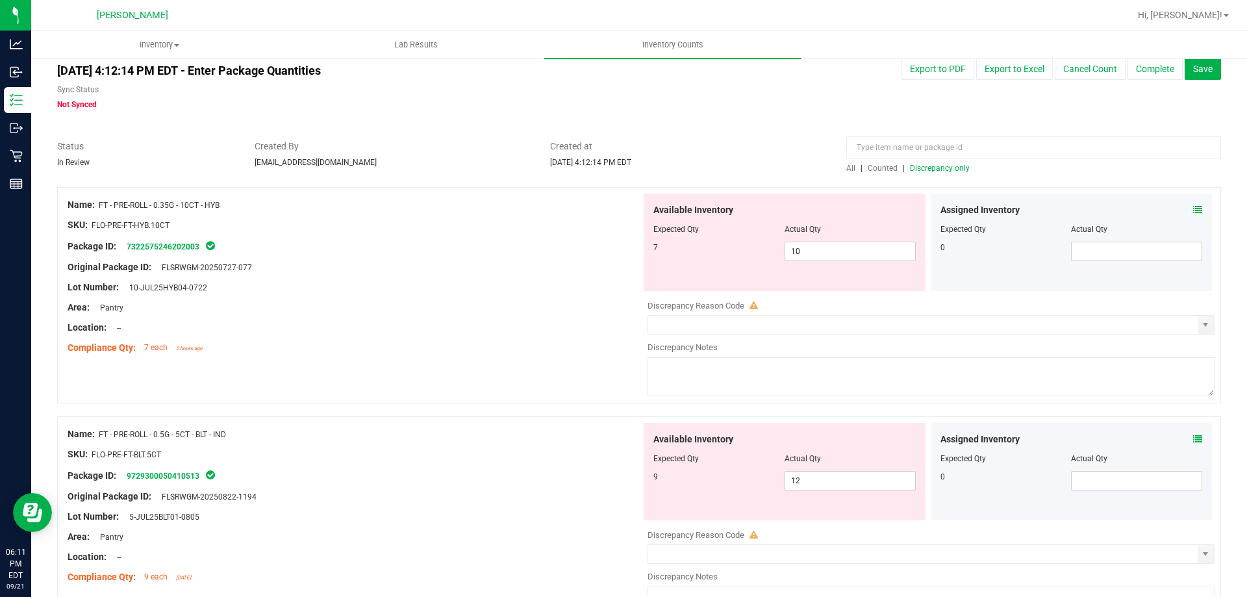
scroll to position [0, 0]
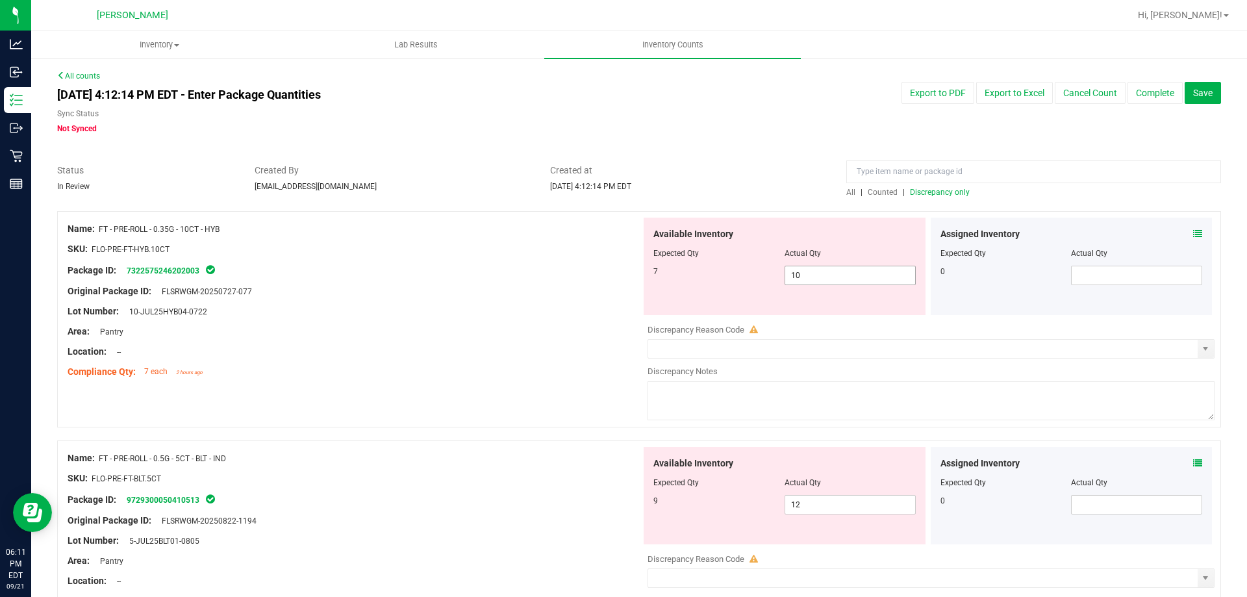
click at [818, 276] on span "10 10" at bounding box center [849, 275] width 131 height 19
type input "1"
type input "7"
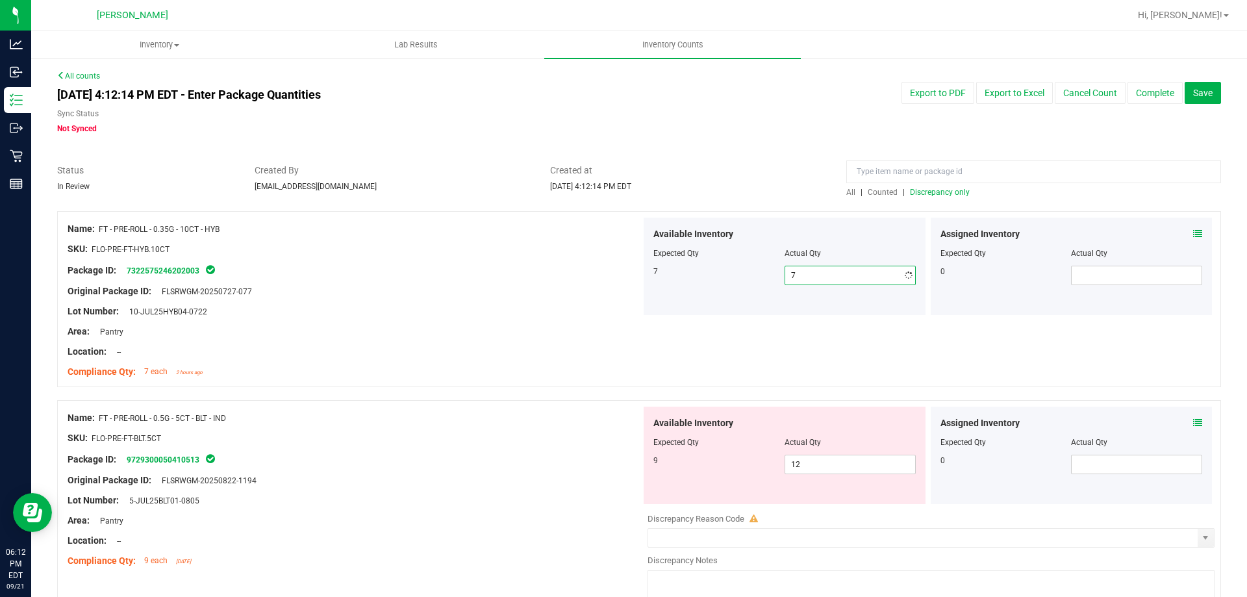
type input "7"
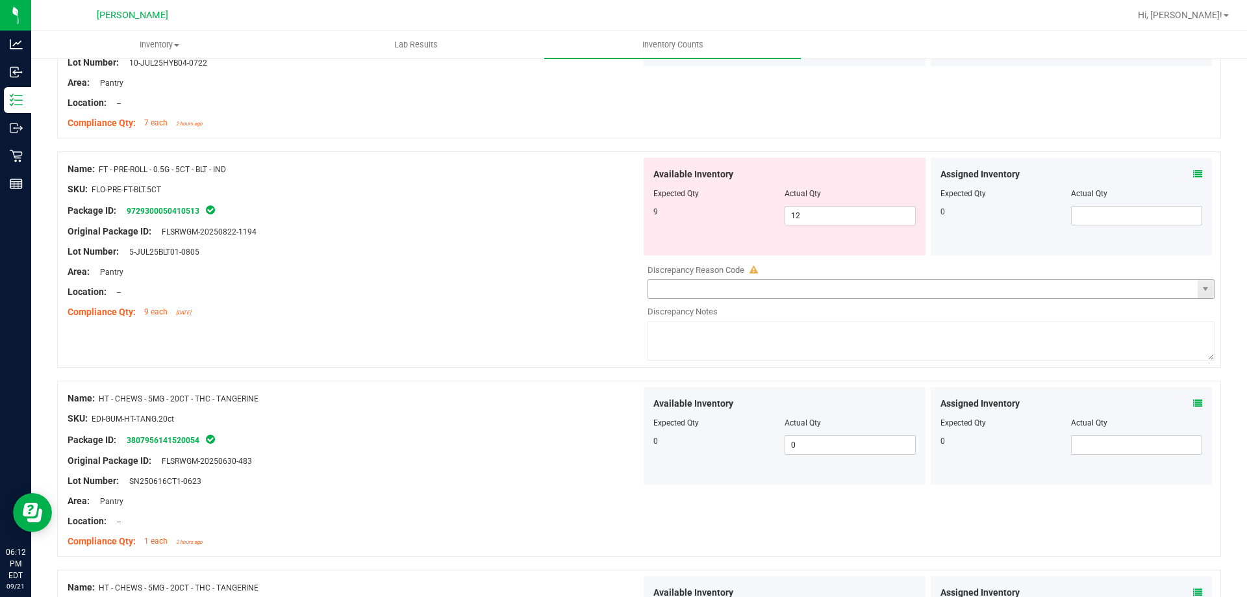
scroll to position [260, 0]
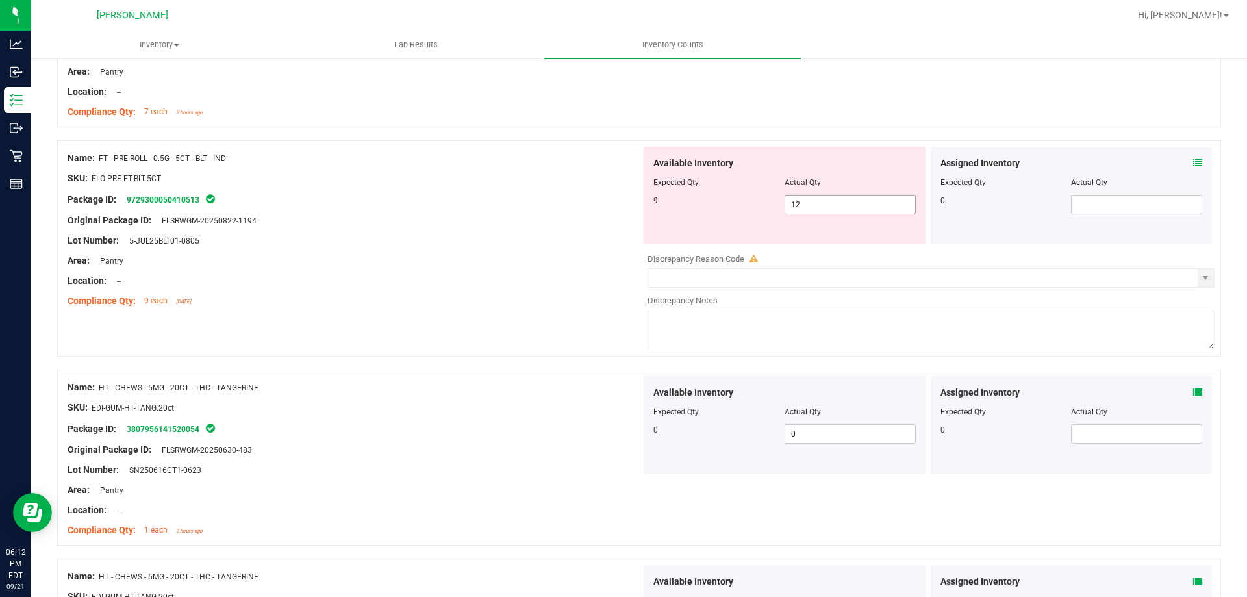
click at [795, 199] on span "12 12" at bounding box center [849, 204] width 131 height 19
type input "1"
type input "9"
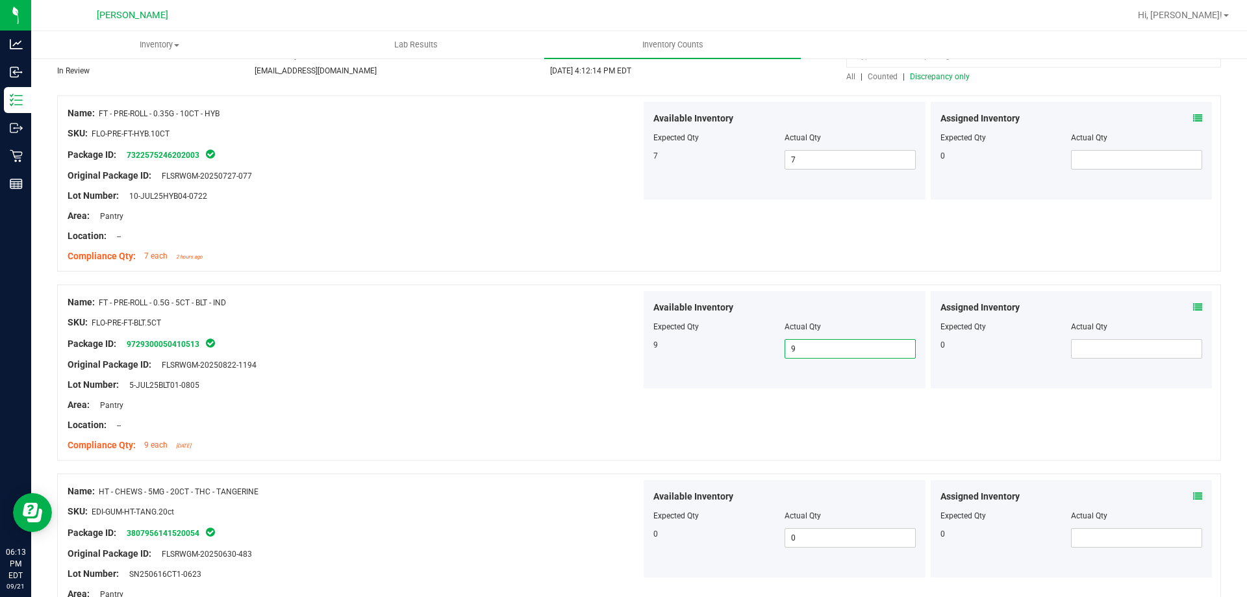
scroll to position [0, 0]
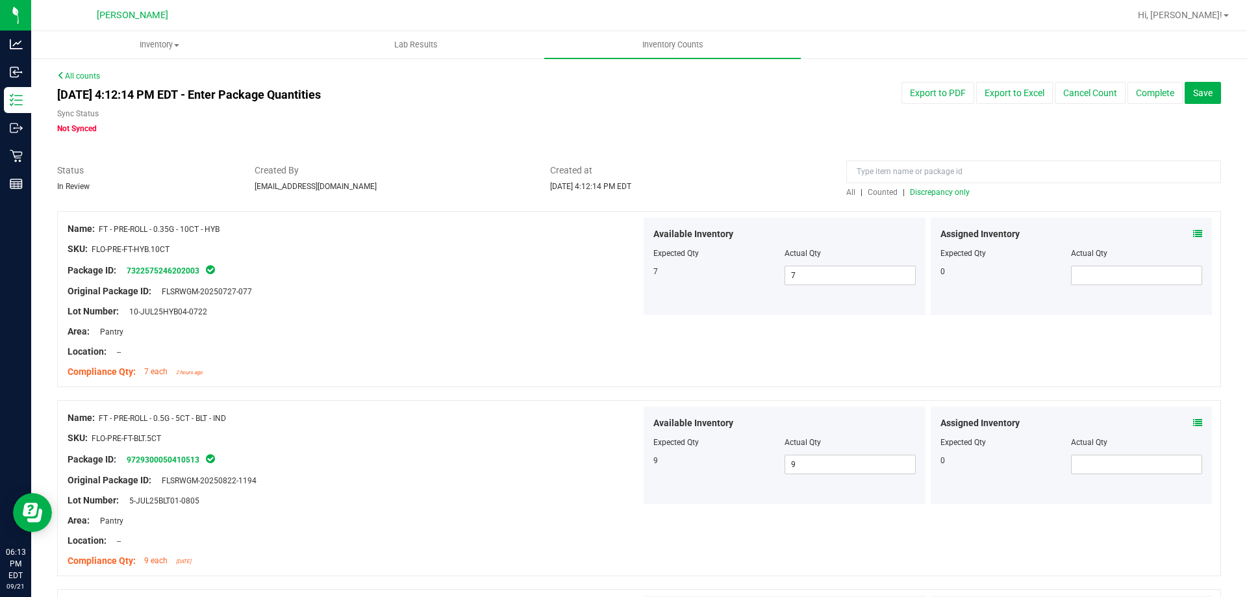
click at [947, 190] on span "Discrepancy only" at bounding box center [940, 192] width 60 height 9
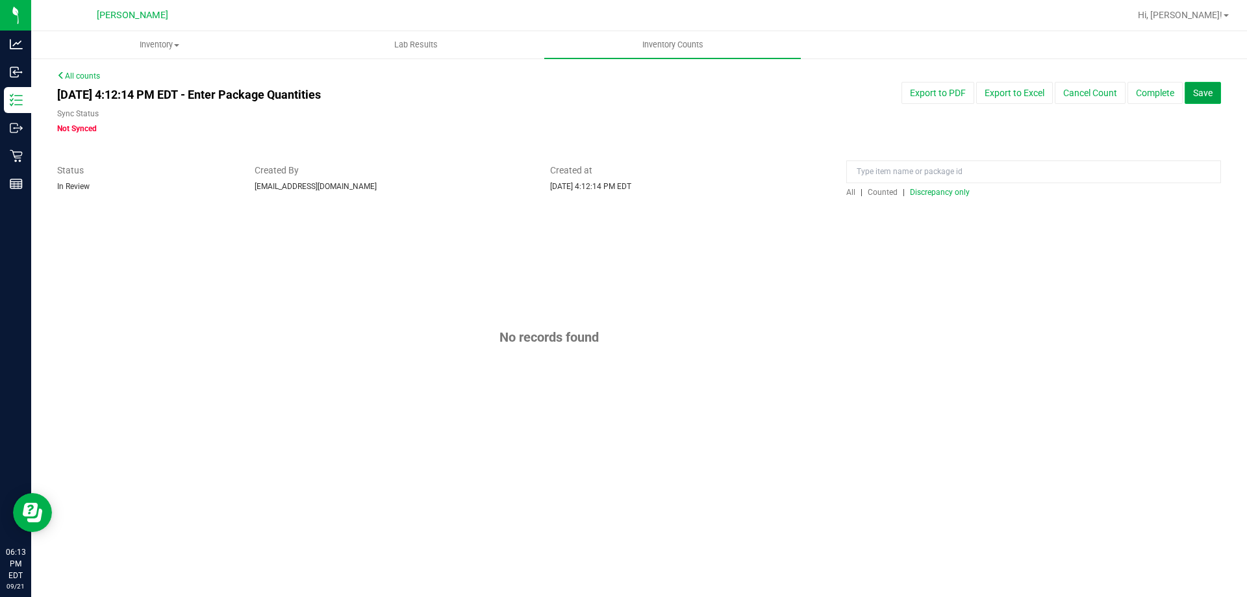
click at [1200, 94] on span "Save" at bounding box center [1202, 93] width 19 height 10
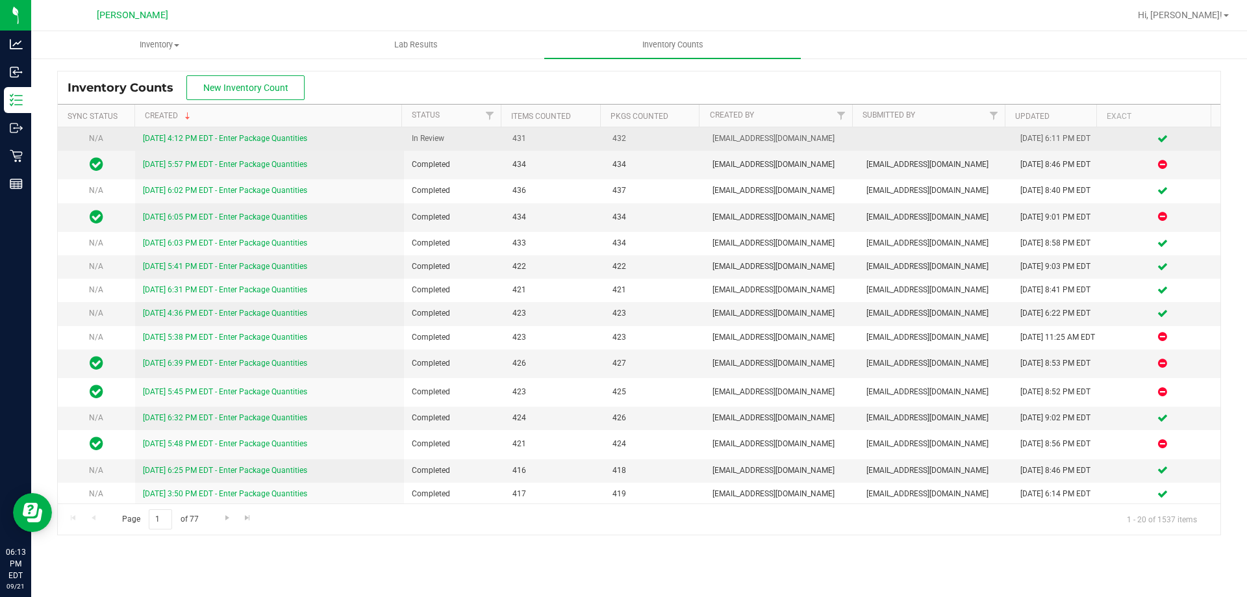
click at [178, 142] on link "[DATE] 4:12 PM EDT - Enter Package Quantities" at bounding box center [225, 138] width 164 height 9
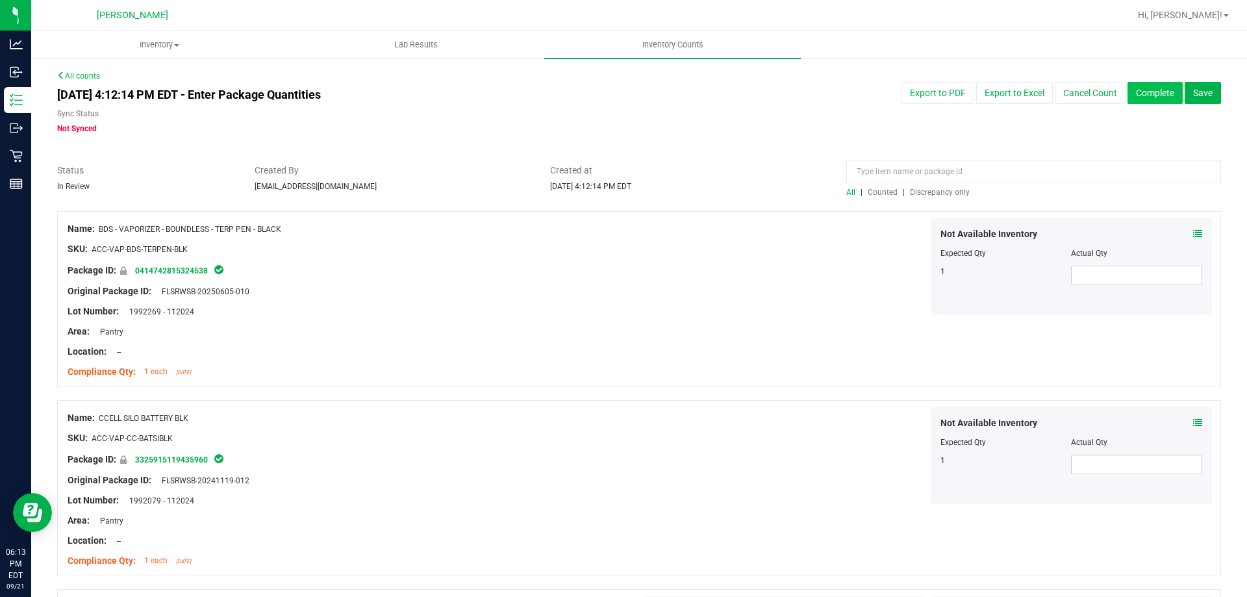
click at [1155, 90] on button "Complete" at bounding box center [1154, 93] width 55 height 22
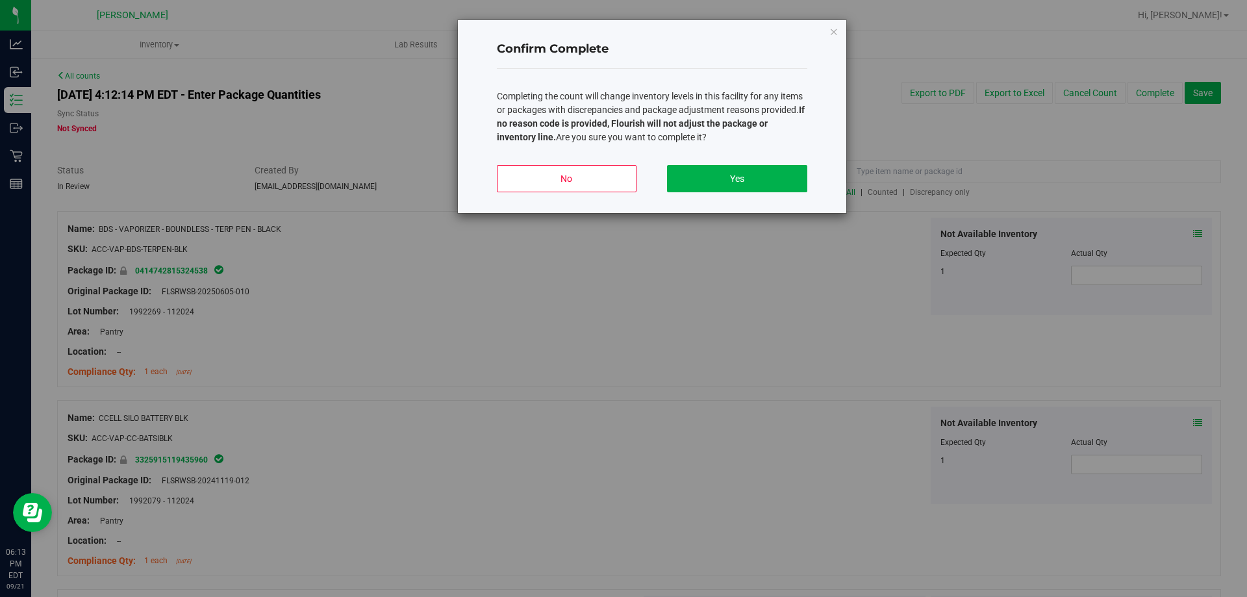
click at [711, 196] on div "No Yes" at bounding box center [652, 184] width 310 height 58
click at [716, 186] on button "Yes" at bounding box center [737, 178] width 140 height 27
